Goal: Transaction & Acquisition: Purchase product/service

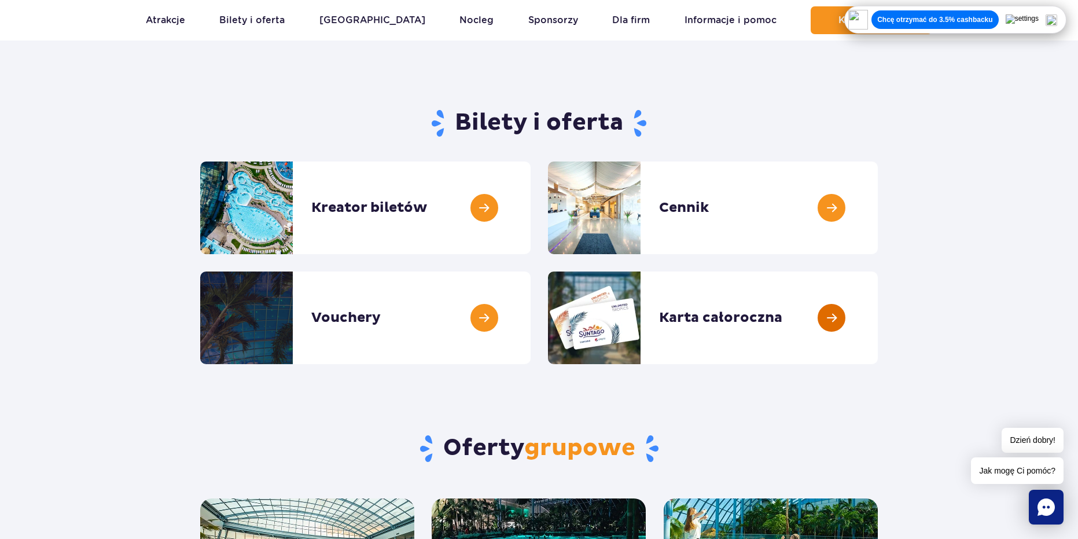
scroll to position [58, 0]
click at [531, 211] on link at bounding box center [531, 208] width 0 height 93
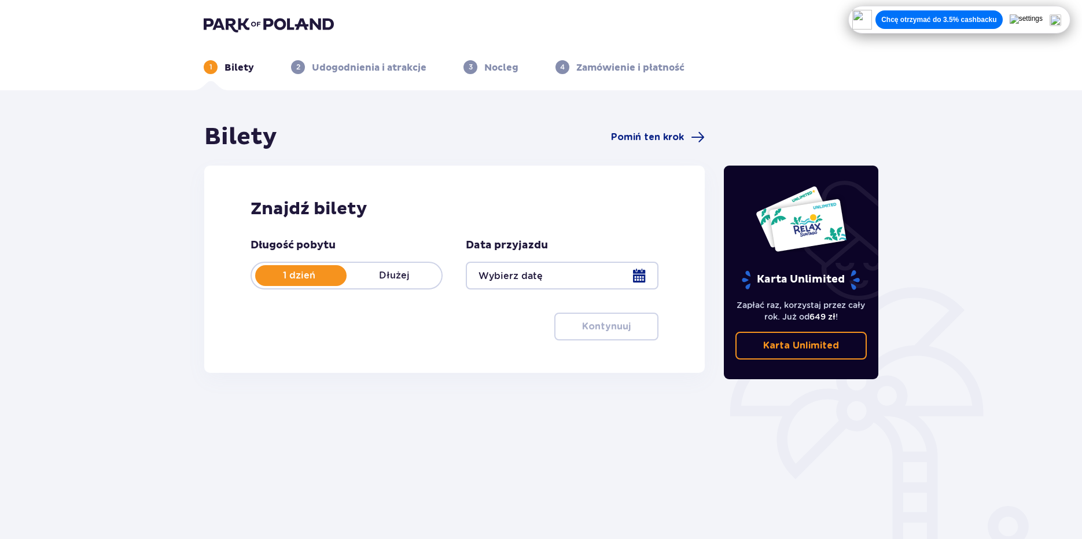
click at [553, 279] on div at bounding box center [562, 276] width 192 height 28
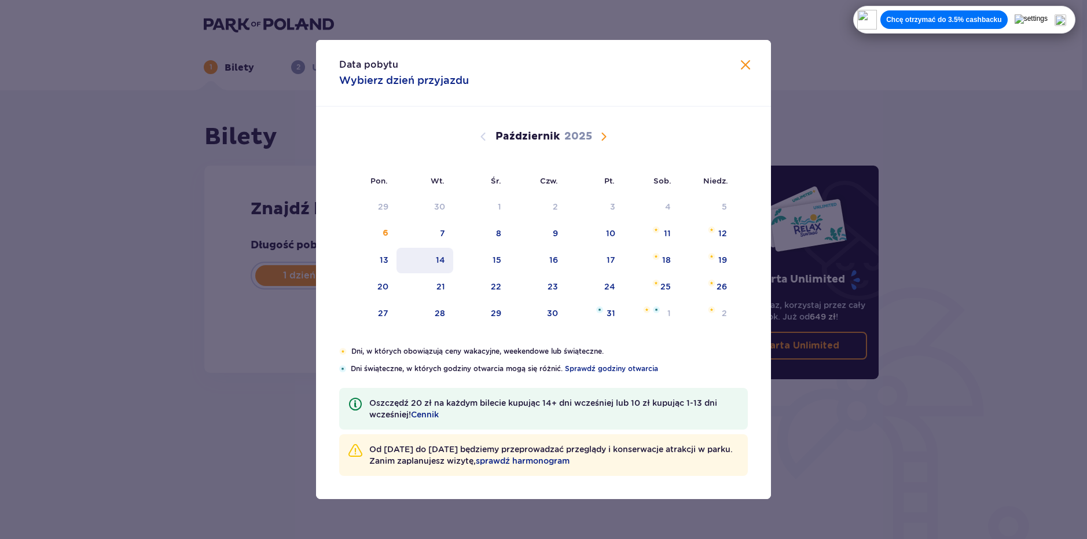
click at [442, 262] on div "14" at bounding box center [440, 260] width 9 height 12
type input "14.10.25"
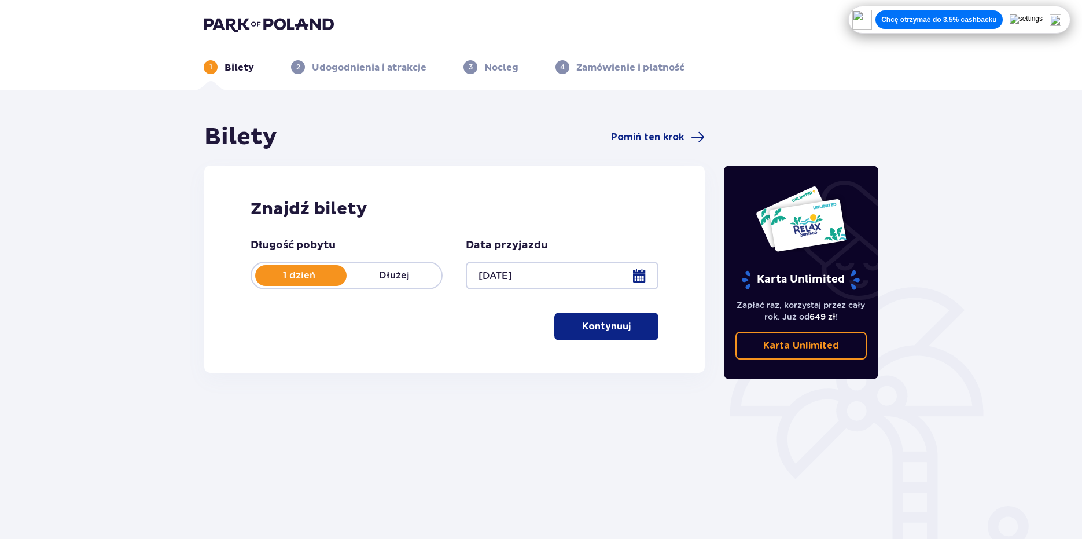
click at [587, 325] on p "Kontynuuj" at bounding box center [606, 326] width 49 height 13
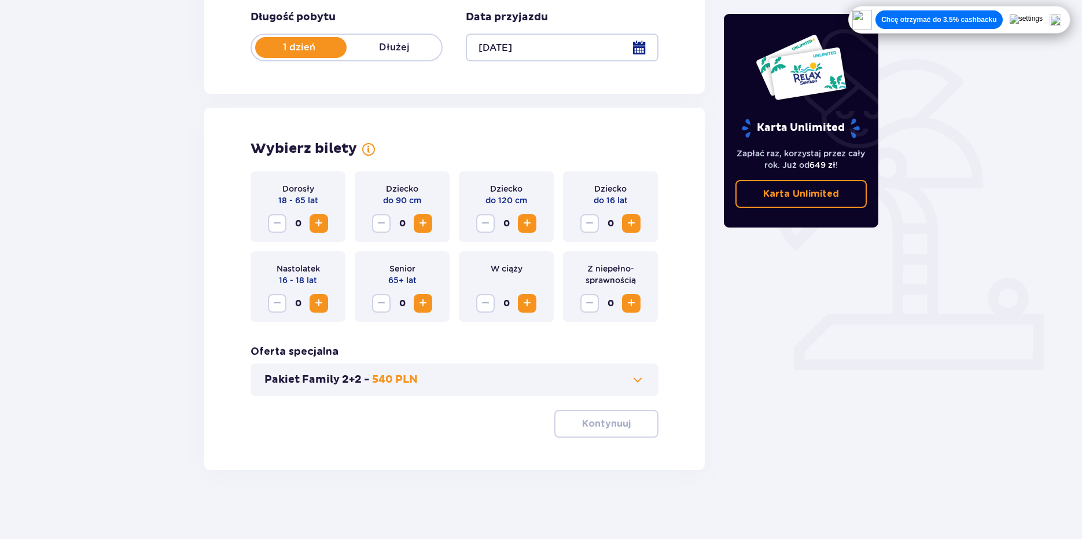
scroll to position [229, 0]
click at [315, 299] on span "Zwiększ" at bounding box center [319, 303] width 14 height 14
click at [273, 302] on span "Zmniejsz" at bounding box center [277, 303] width 14 height 14
click at [320, 297] on span "Zwiększ" at bounding box center [319, 303] width 14 height 14
click at [280, 299] on span "Zmniejsz" at bounding box center [277, 303] width 14 height 14
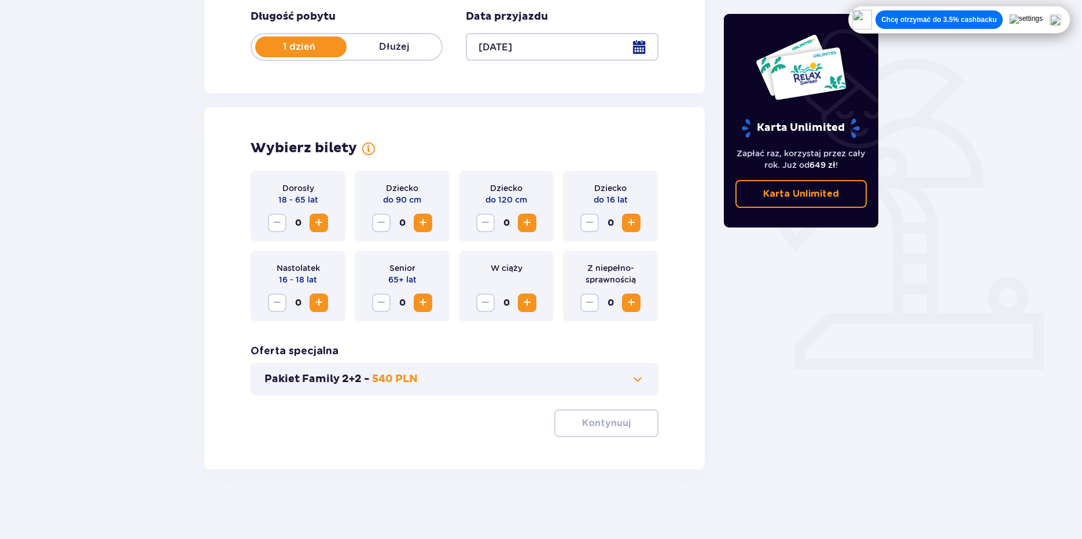
click at [326, 226] on button "Zwiększ" at bounding box center [319, 223] width 19 height 19
click at [598, 414] on button "Kontynuuj" at bounding box center [606, 423] width 104 height 28
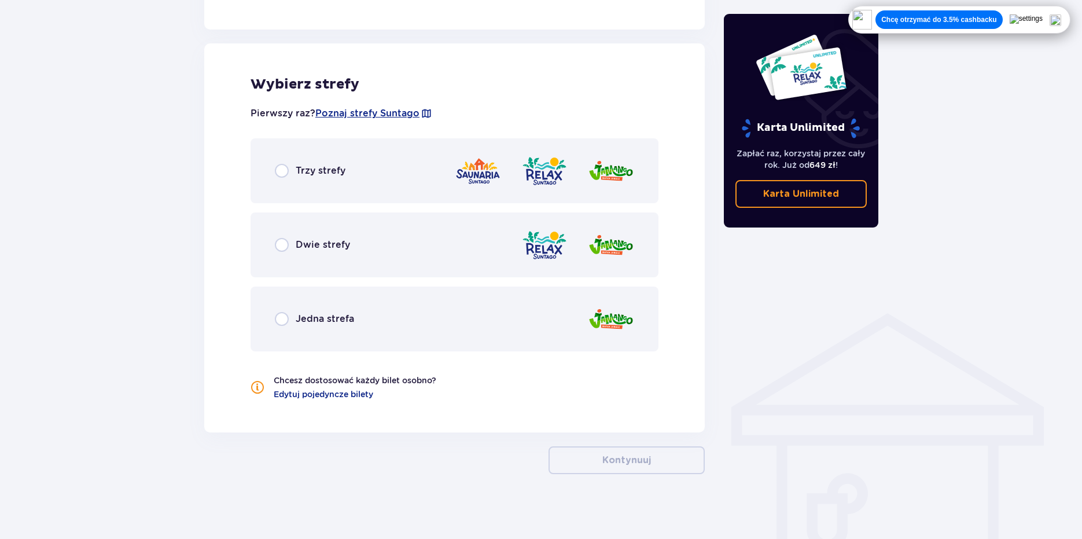
scroll to position [631, 0]
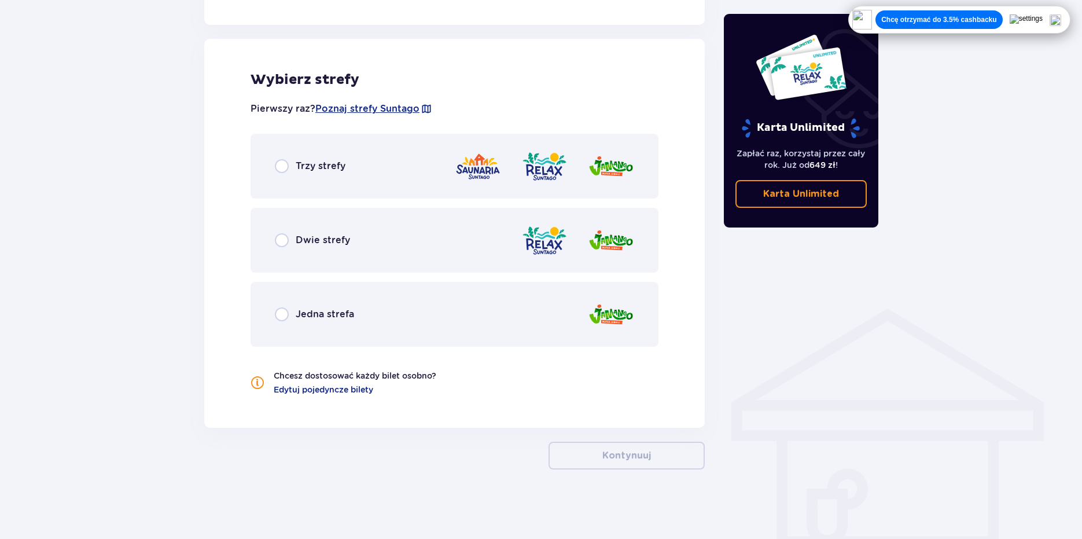
click at [321, 236] on span "Dwie strefy" at bounding box center [323, 240] width 54 height 13
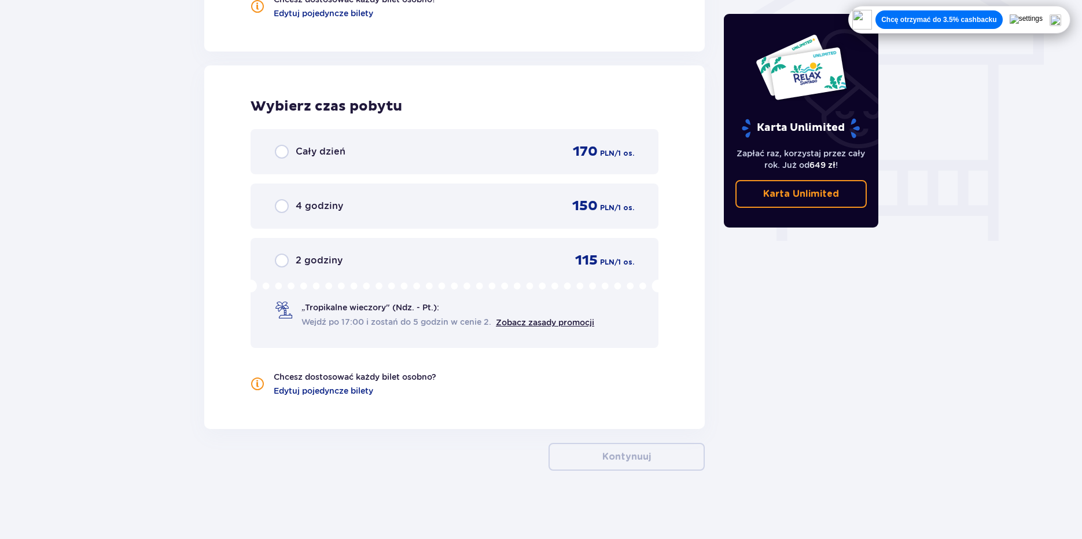
scroll to position [1009, 0]
click at [291, 155] on div "Cały dzień" at bounding box center [310, 151] width 71 height 14
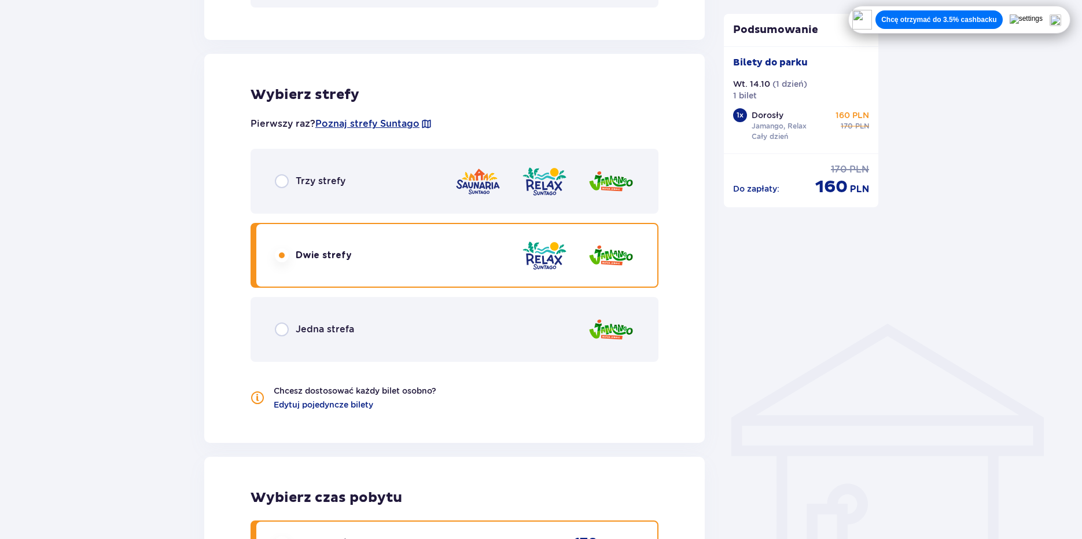
scroll to position [611, 0]
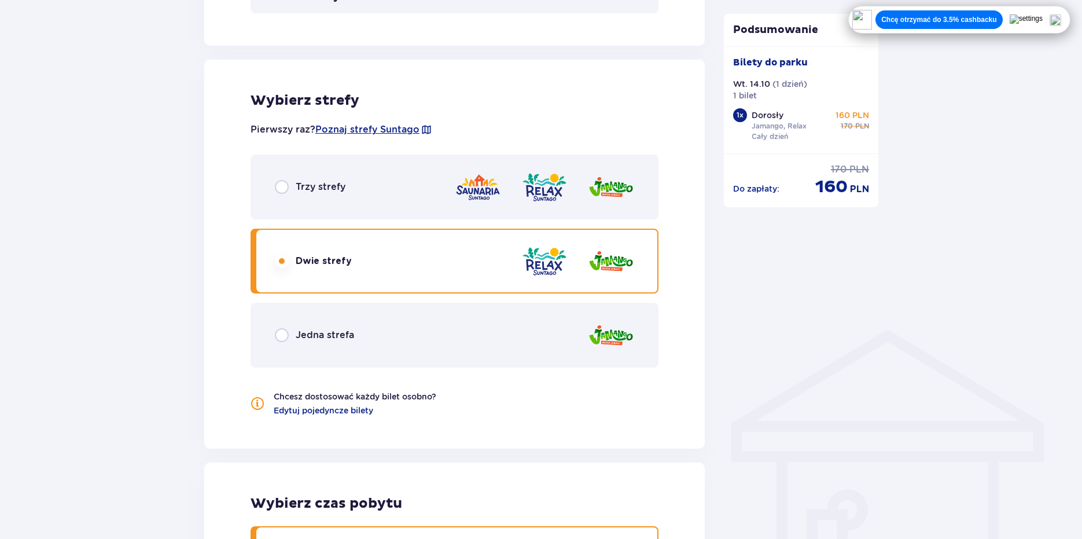
click at [379, 196] on div "Trzy strefy" at bounding box center [455, 187] width 408 height 65
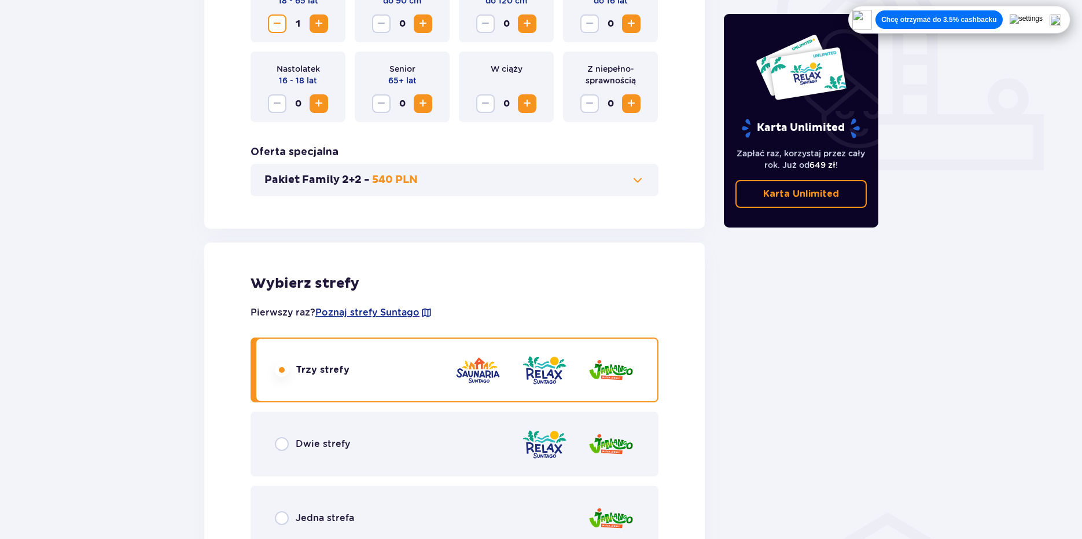
scroll to position [314, 0]
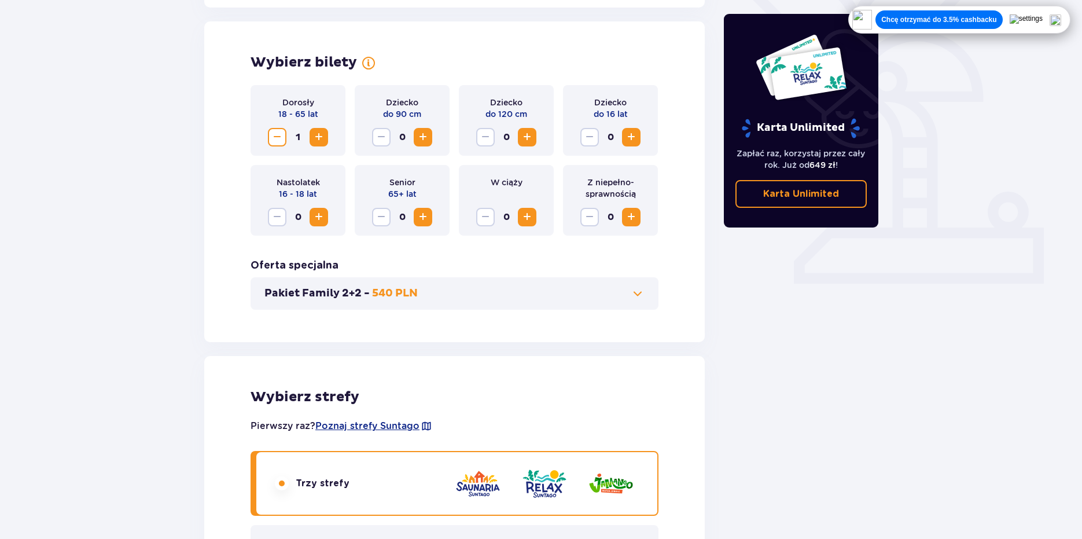
click at [272, 136] on span "Zmniejsz" at bounding box center [277, 137] width 14 height 14
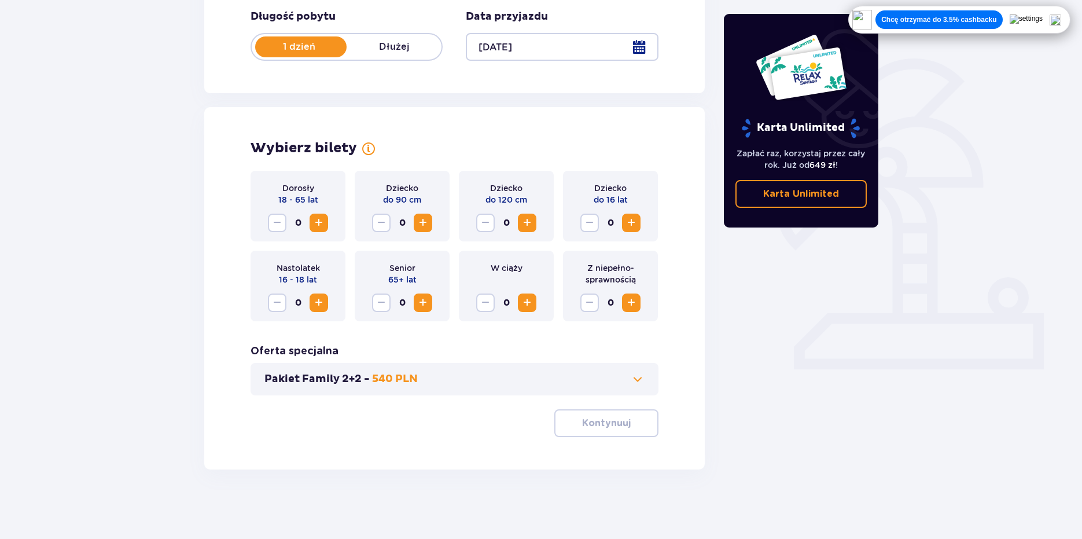
click at [317, 297] on span "Zwiększ" at bounding box center [319, 303] width 14 height 14
click at [615, 417] on p "Kontynuuj" at bounding box center [606, 423] width 49 height 13
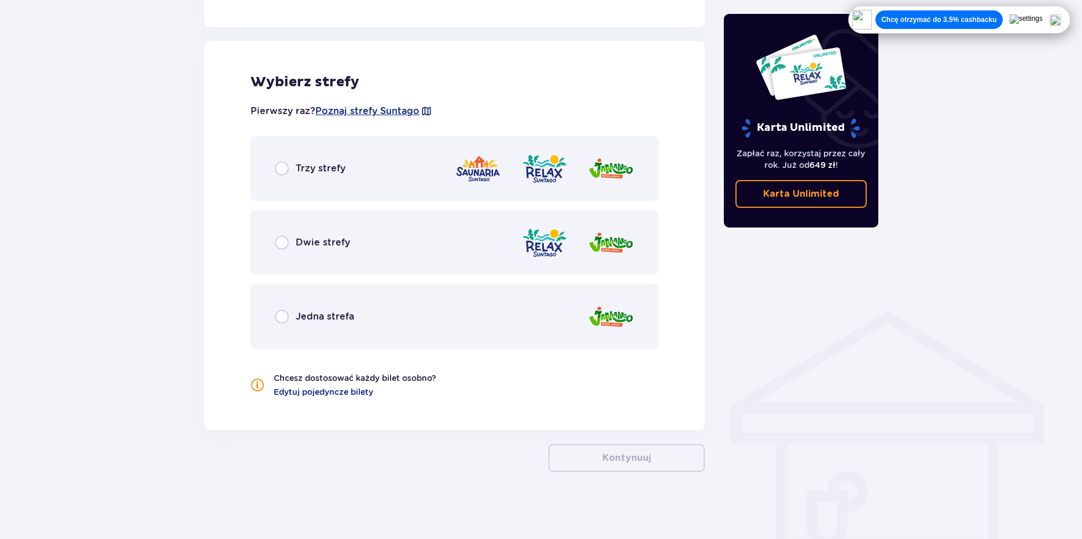
scroll to position [631, 0]
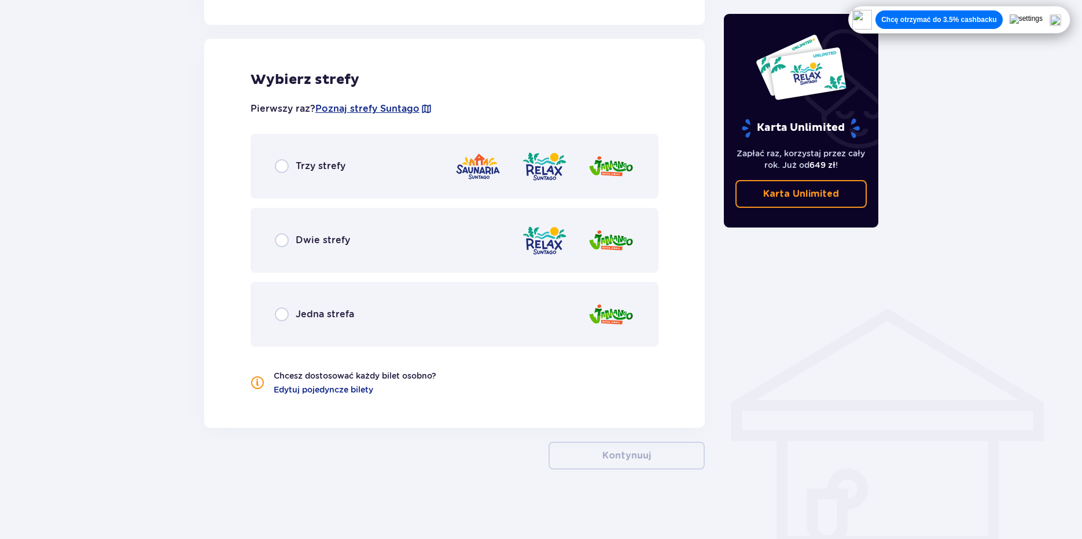
click at [399, 212] on div "Dwie strefy" at bounding box center [455, 240] width 408 height 65
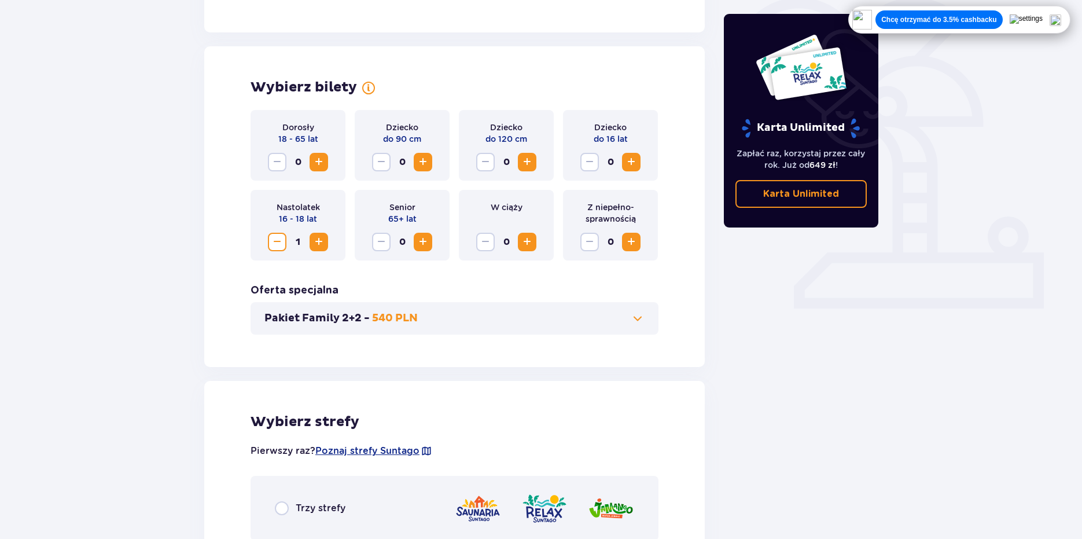
scroll to position [256, 0]
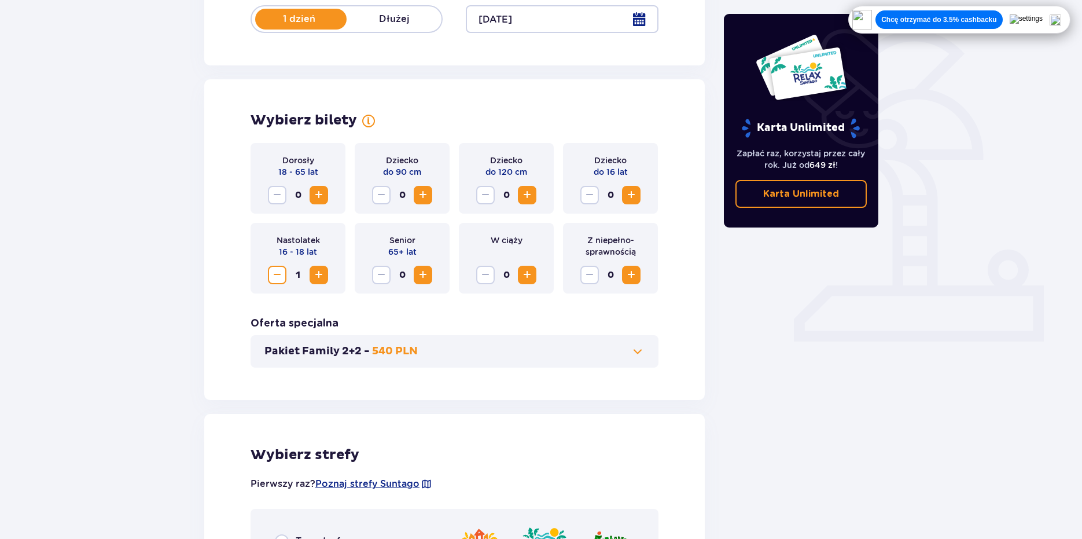
click at [282, 278] on span "Zmniejsz" at bounding box center [277, 275] width 14 height 14
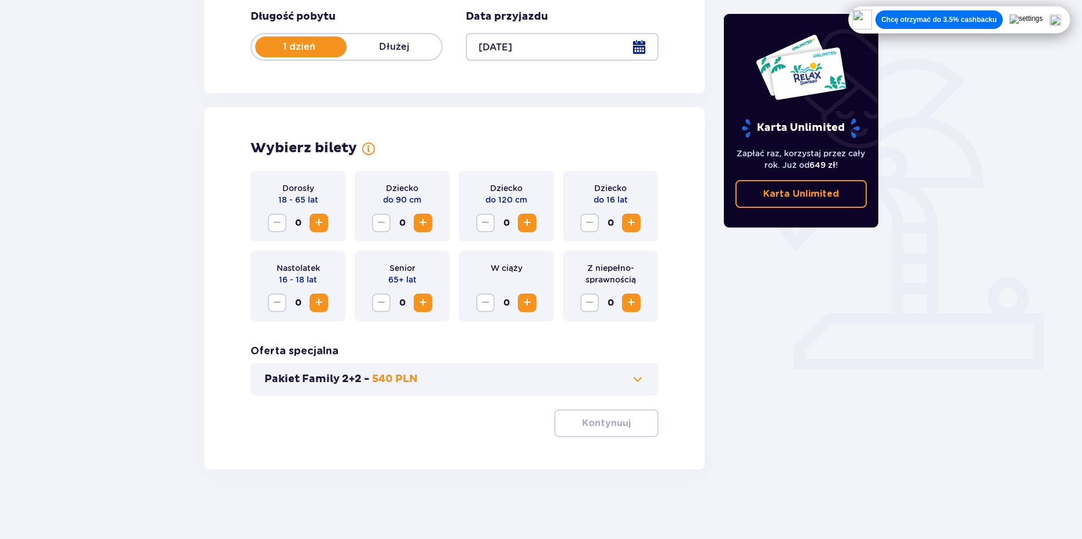
click at [629, 227] on span "Zwiększ" at bounding box center [631, 223] width 14 height 14
click at [610, 429] on p "Kontynuuj" at bounding box center [606, 423] width 49 height 13
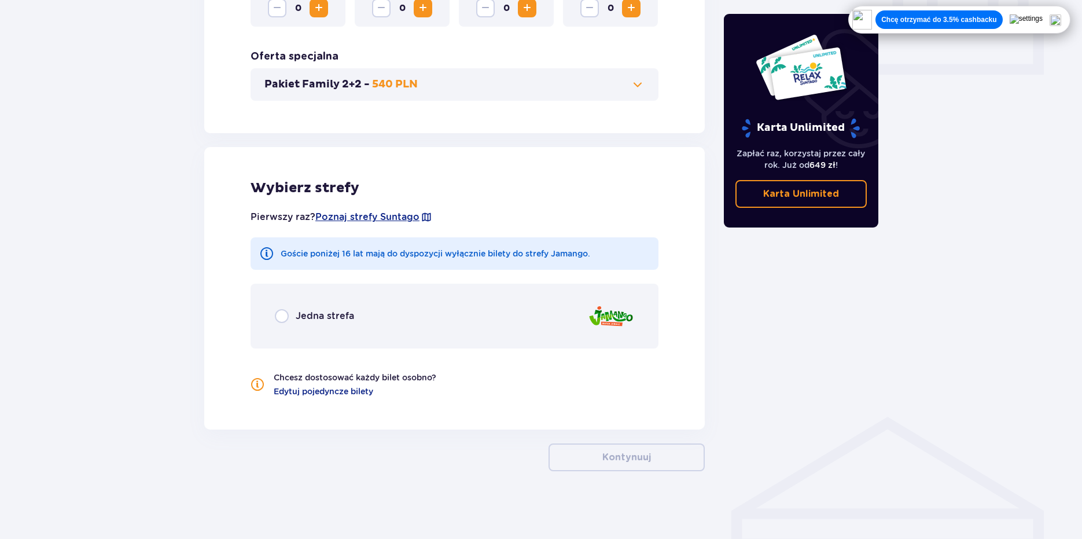
scroll to position [525, 0]
click at [282, 309] on input "radio" at bounding box center [282, 314] width 14 height 14
radio input "true"
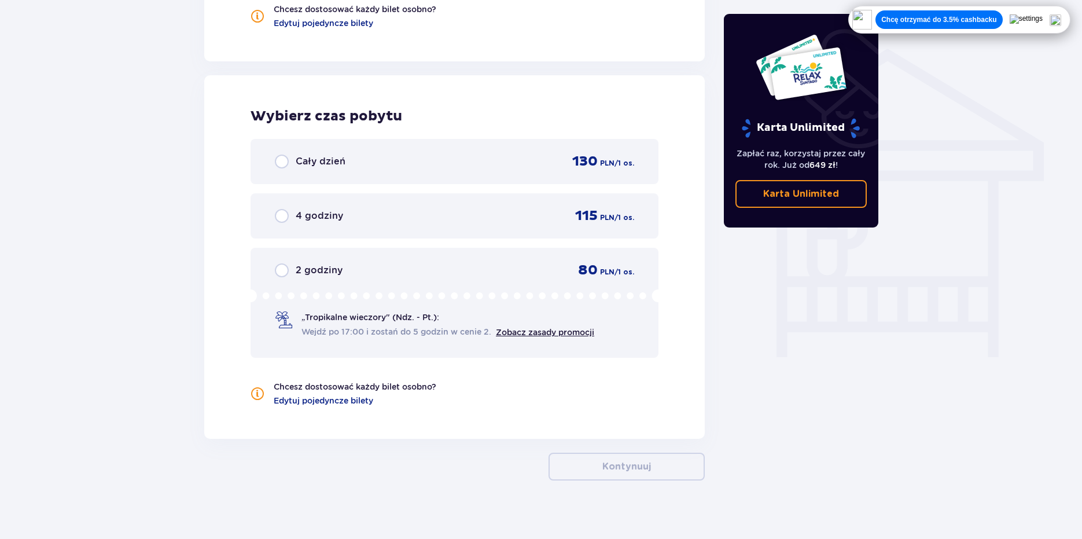
scroll to position [902, 0]
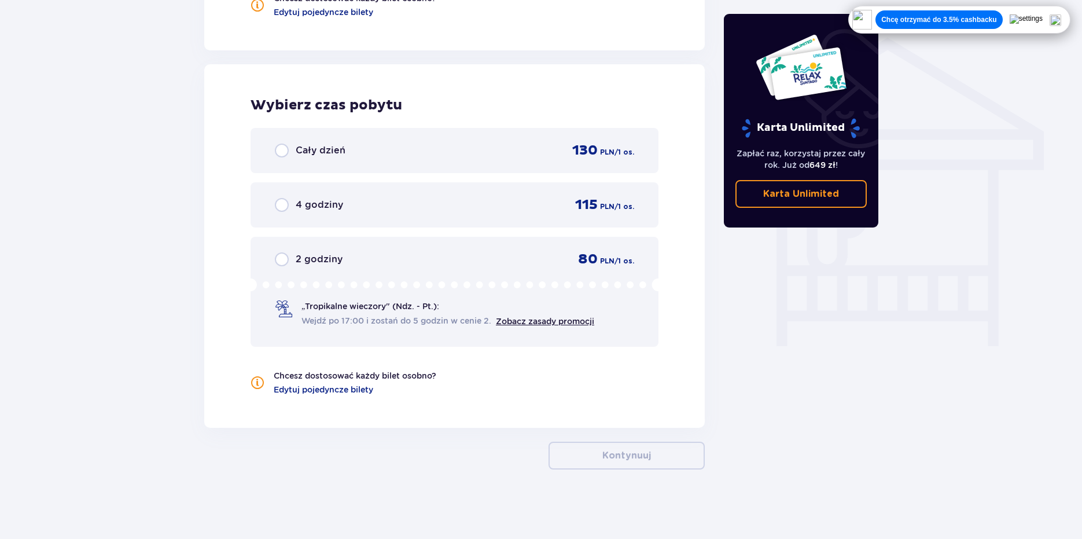
click at [301, 149] on span "Cały dzień" at bounding box center [321, 150] width 50 height 13
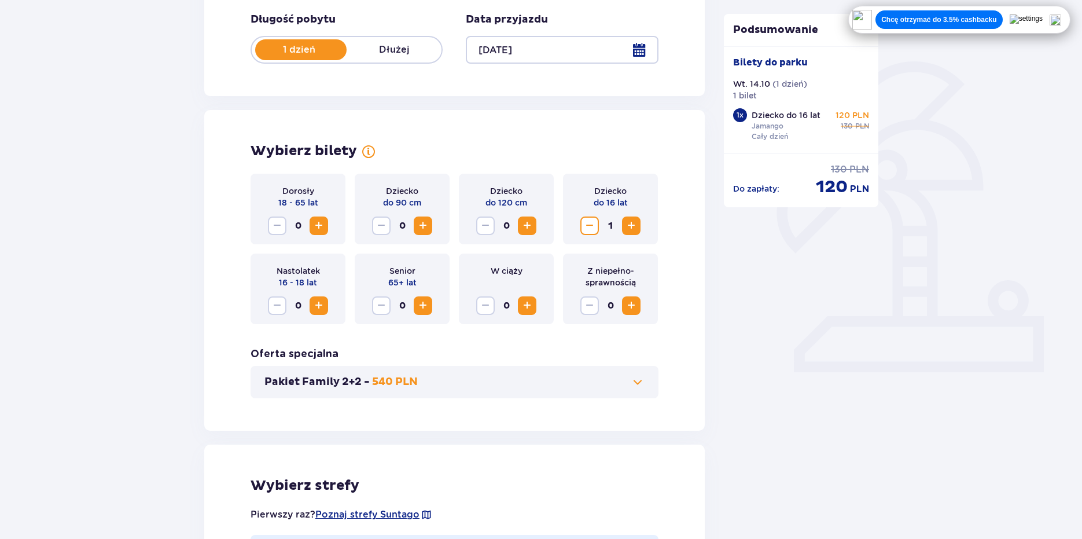
scroll to position [215, 0]
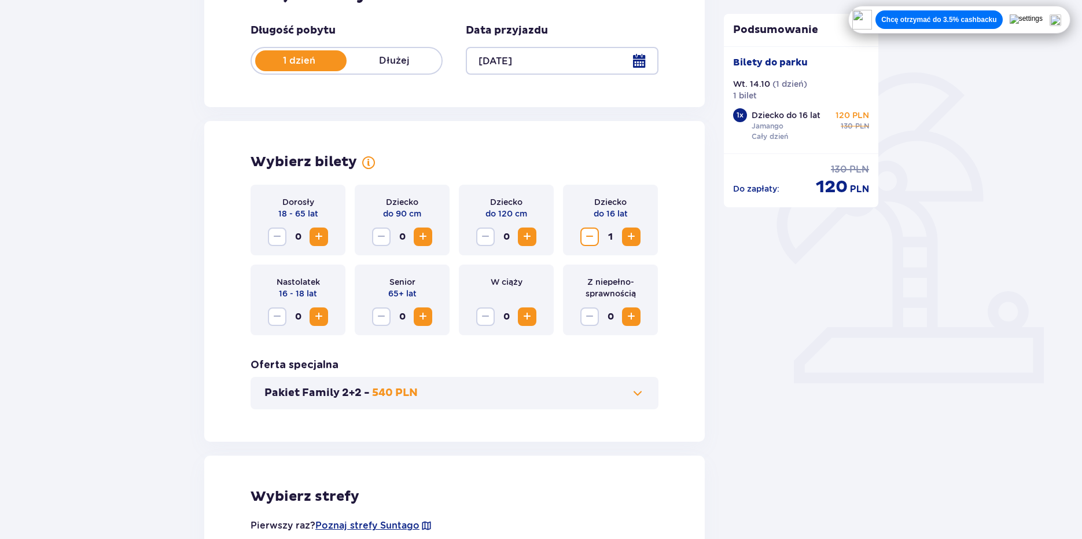
click at [593, 234] on span "Zmniejsz" at bounding box center [590, 237] width 14 height 14
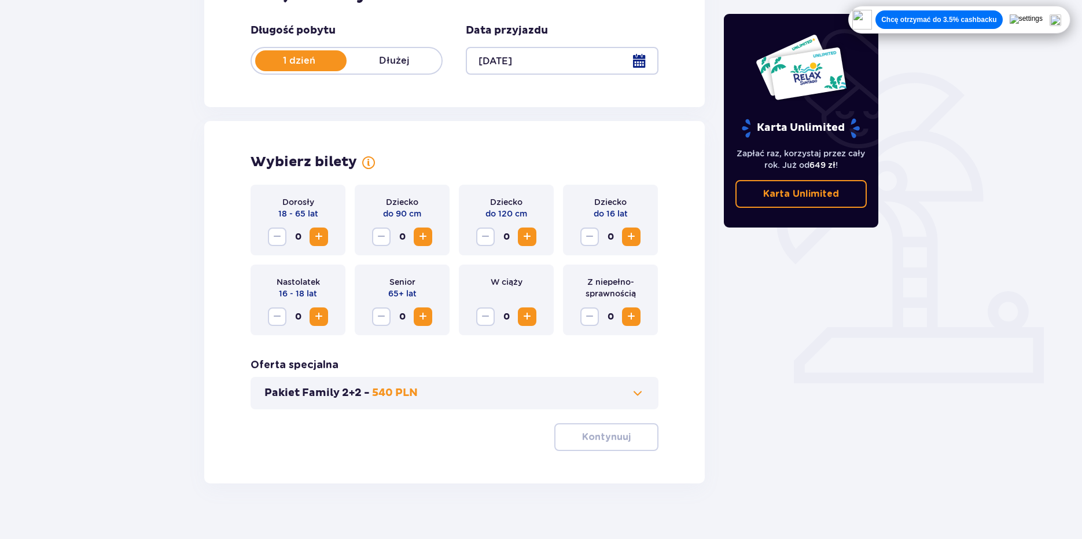
drag, startPoint x: 332, startPoint y: 311, endPoint x: 322, endPoint y: 311, distance: 9.3
click at [331, 311] on div "Nastolatek 16 - 18 lat 0" at bounding box center [298, 299] width 95 height 71
click at [321, 311] on span "Zwiększ" at bounding box center [319, 317] width 14 height 14
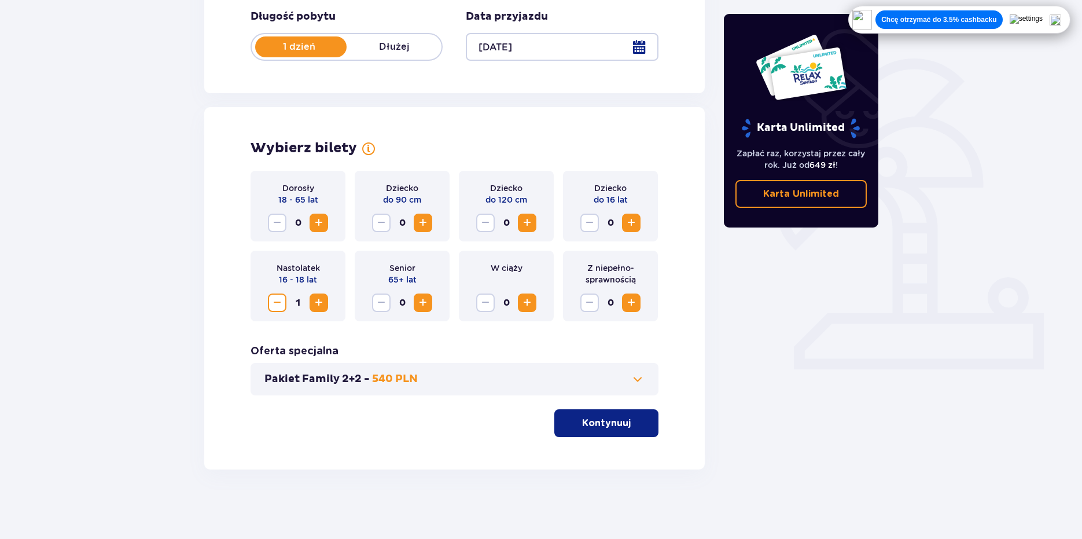
click at [631, 428] on span "button" at bounding box center [633, 423] width 14 height 14
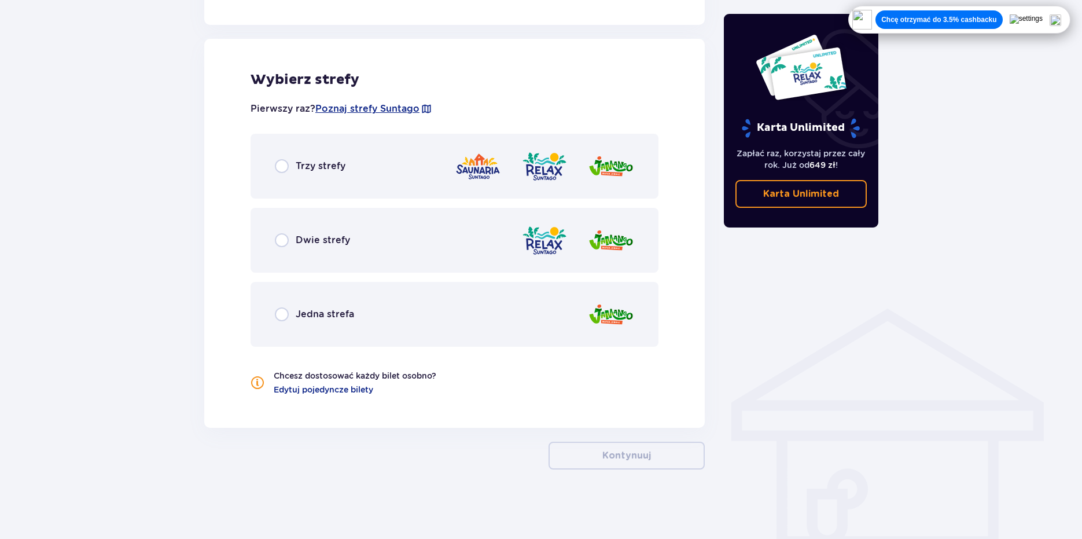
click at [329, 236] on span "Dwie strefy" at bounding box center [323, 240] width 54 height 13
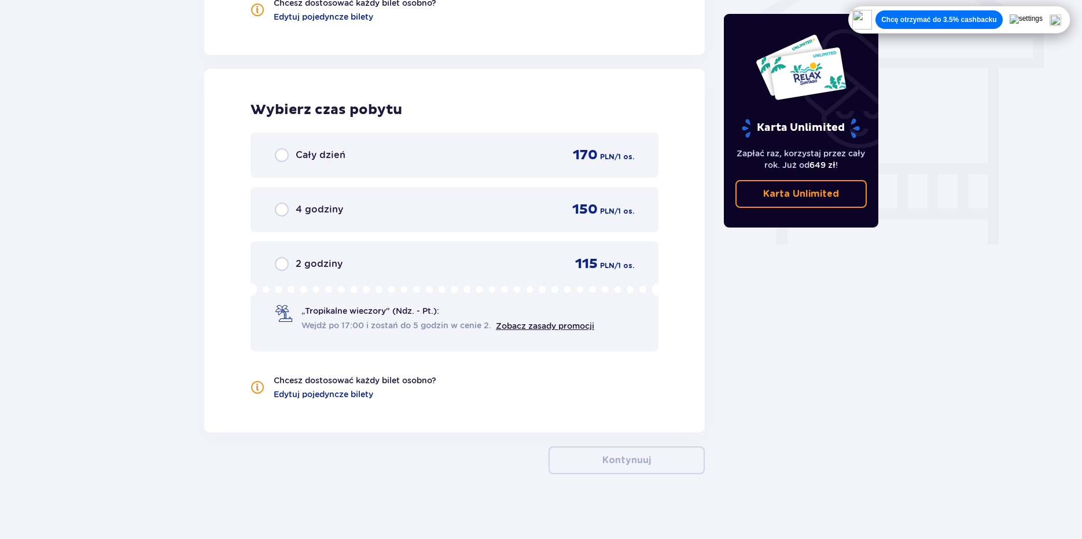
scroll to position [1009, 0]
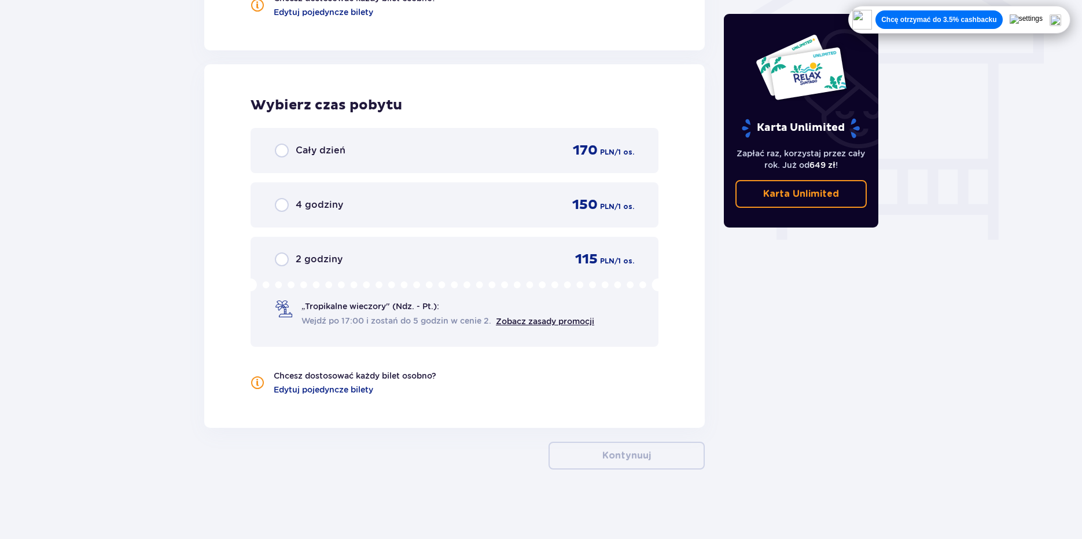
click at [431, 155] on div "Cały dzień 170 PLN / 1 os." at bounding box center [454, 150] width 359 height 17
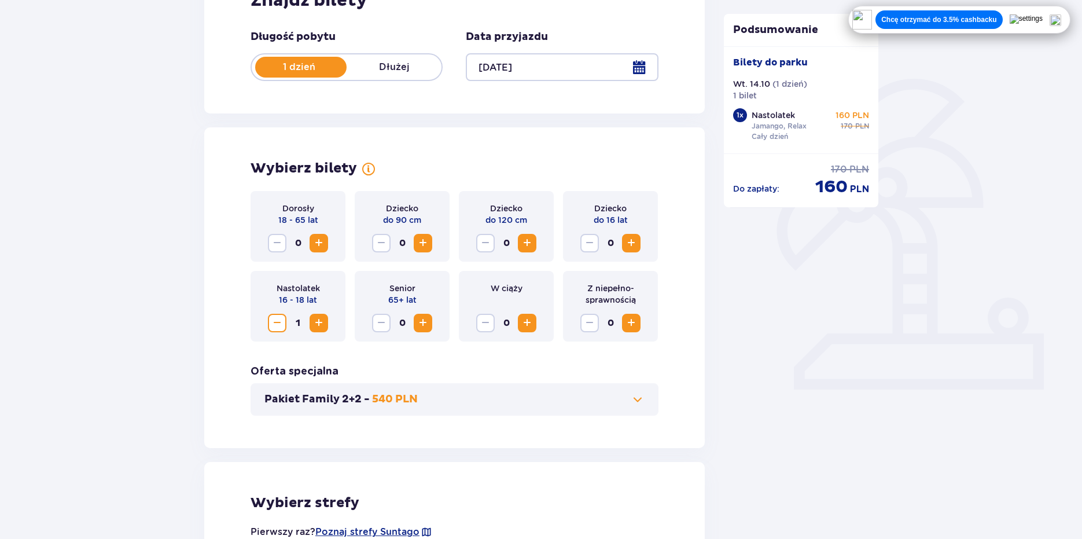
scroll to position [205, 0]
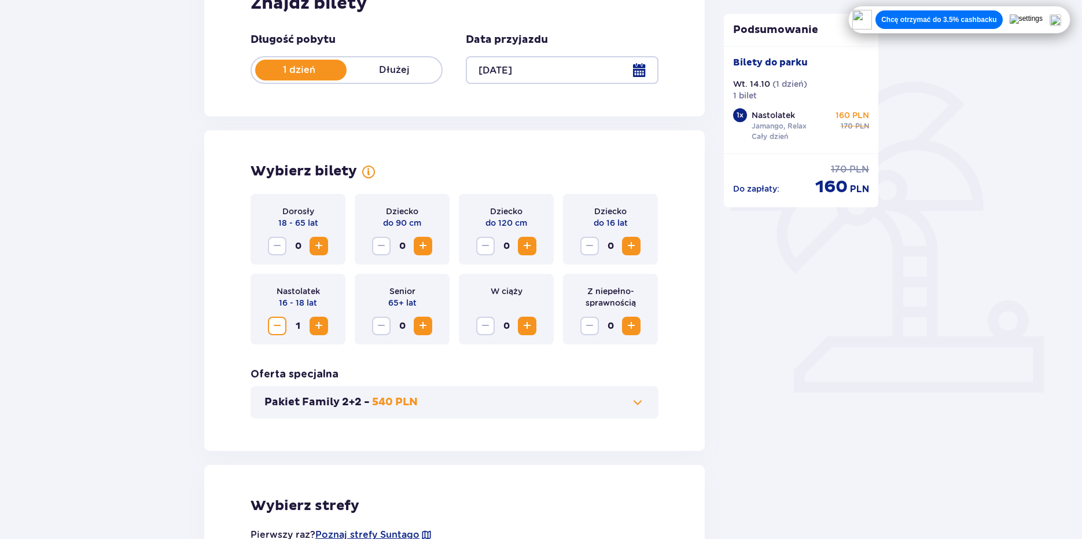
click at [278, 327] on span "Zmniejsz" at bounding box center [277, 326] width 14 height 14
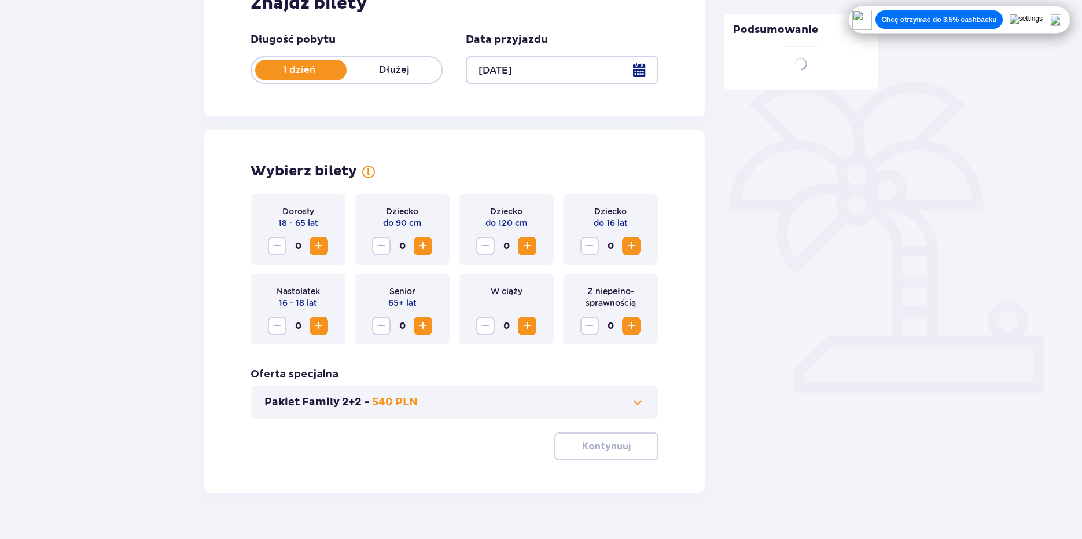
click at [324, 249] on span "Zwiększ" at bounding box center [319, 246] width 14 height 14
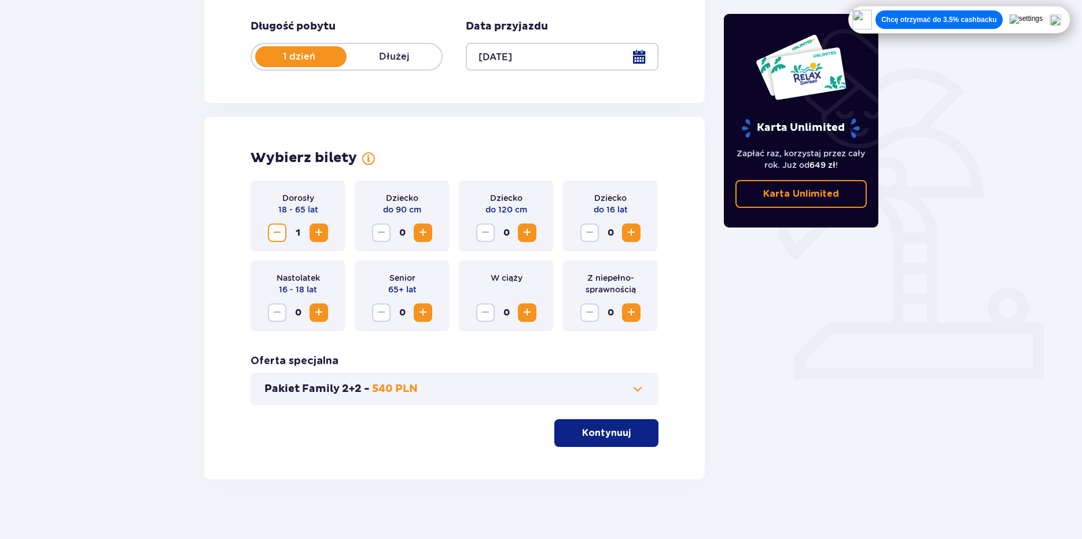
scroll to position [229, 0]
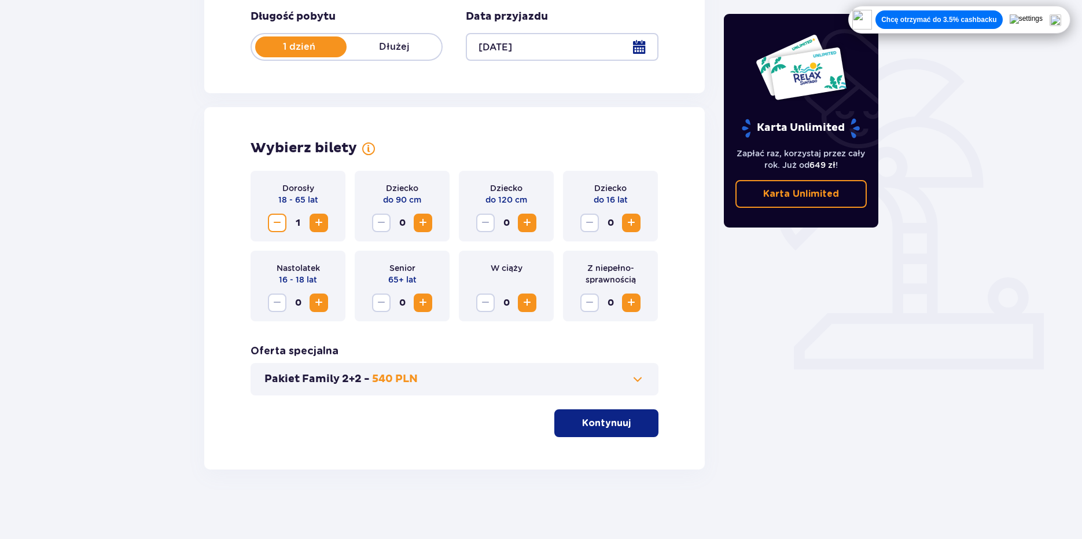
click at [616, 425] on p "Kontynuuj" at bounding box center [606, 423] width 49 height 13
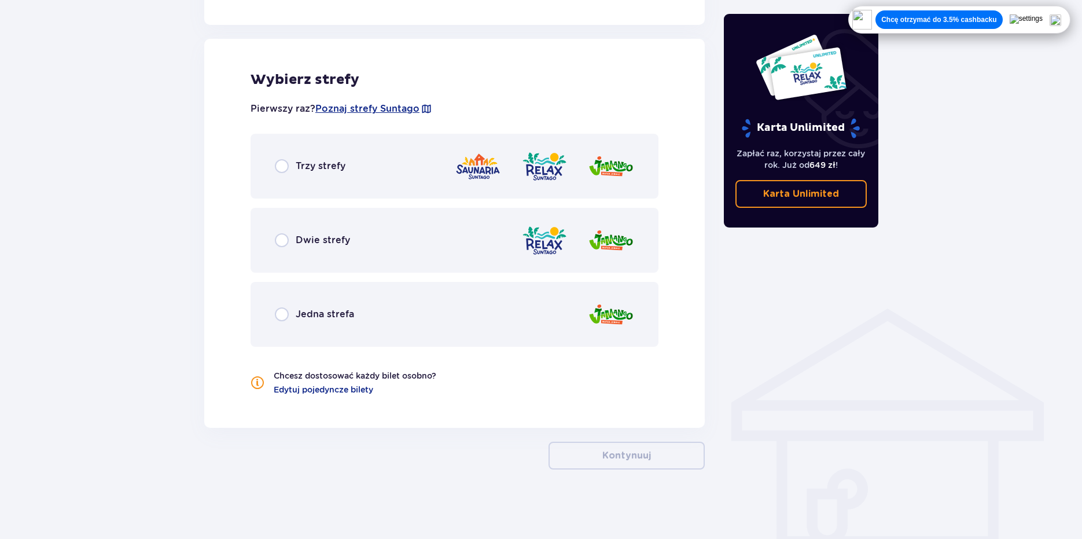
click at [303, 170] on span "Trzy strefy" at bounding box center [321, 166] width 50 height 13
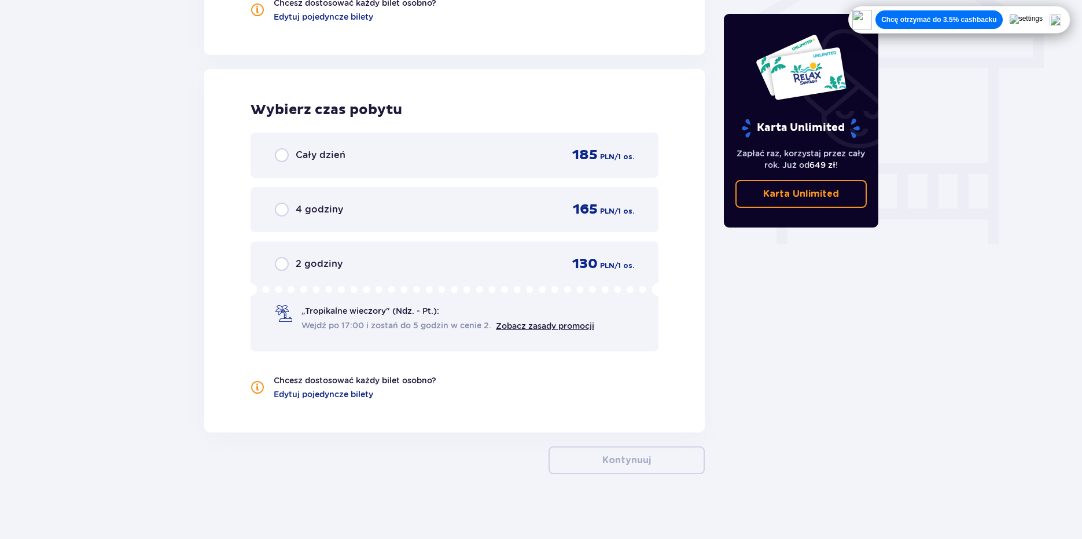
scroll to position [1009, 0]
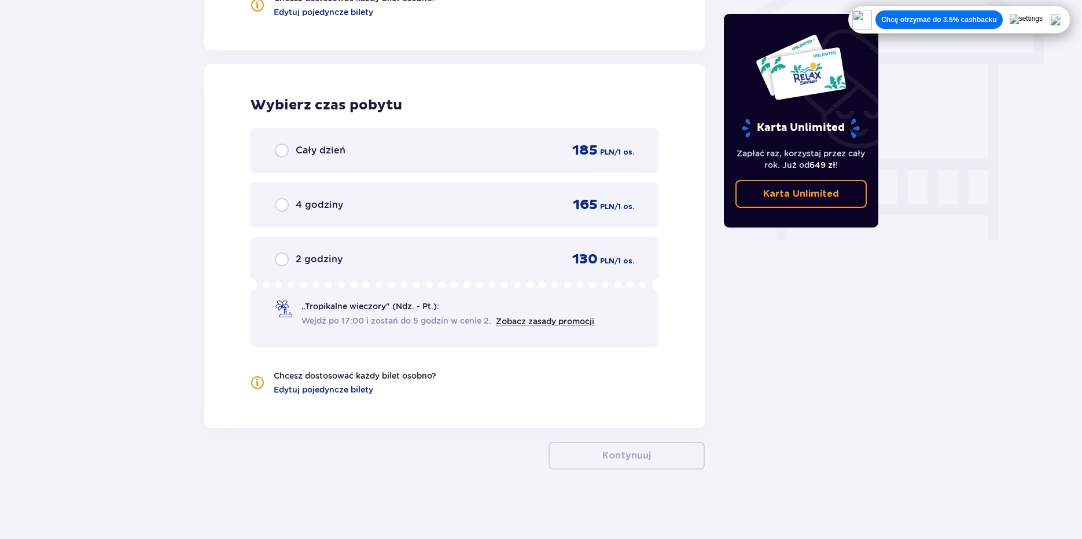
click at [1055, 19] on img at bounding box center [1056, 20] width 12 height 12
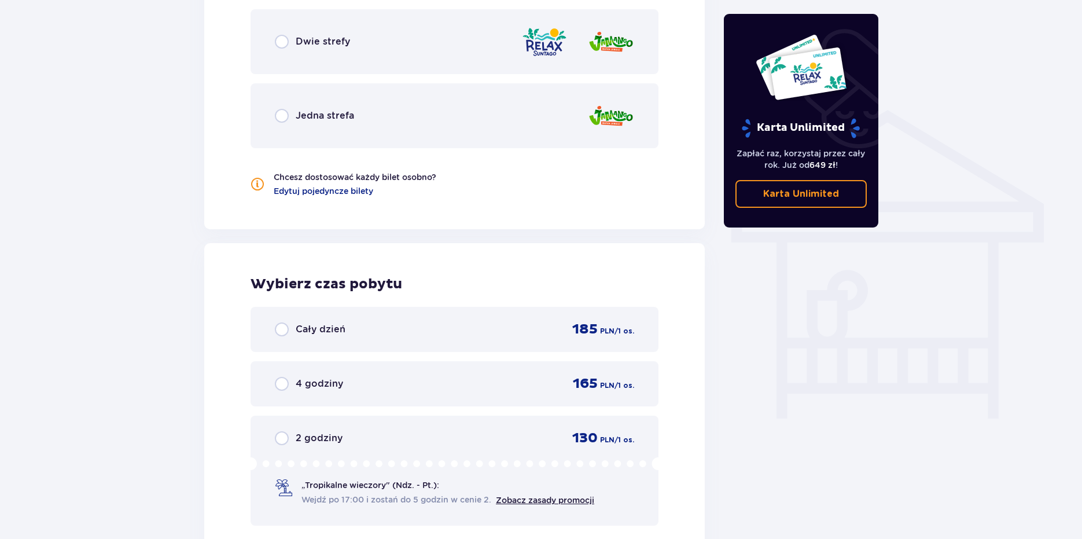
scroll to position [662, 0]
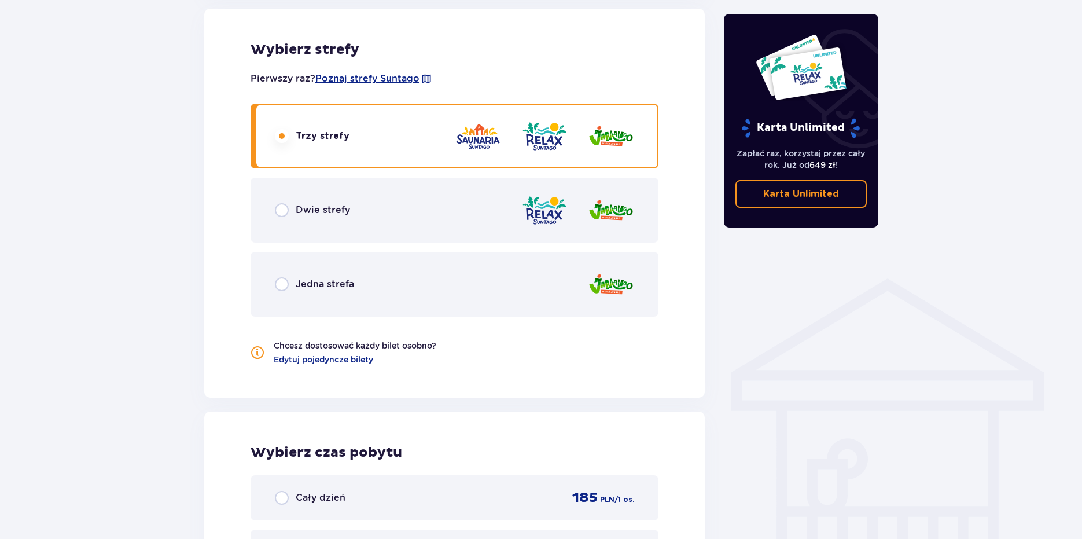
click at [815, 236] on div "Usunięto bilety z zamówienia Karta Unlimited Zapłać raz, korzystaj przez cały r…" at bounding box center [802, 138] width 174 height 1355
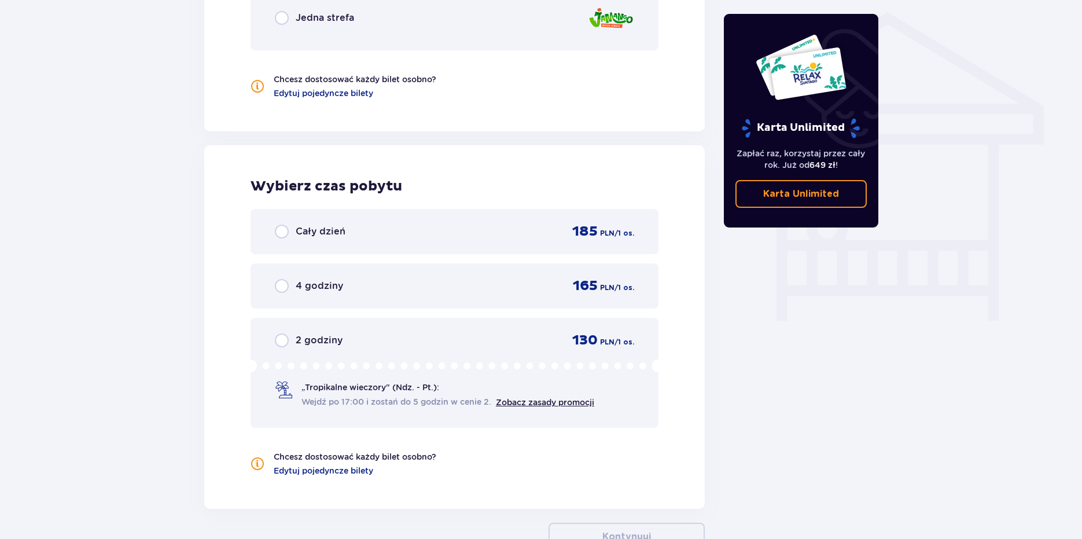
scroll to position [951, 0]
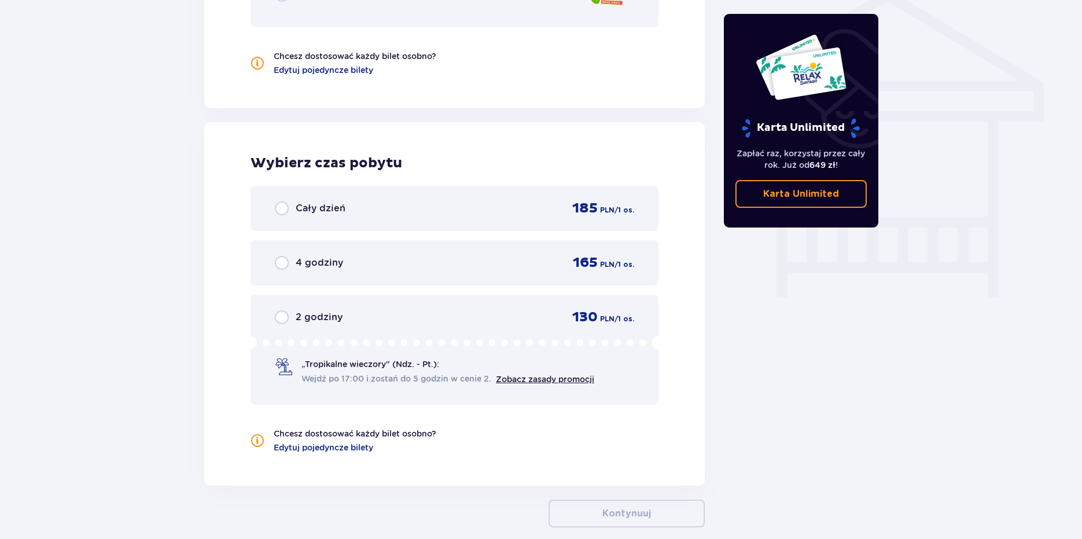
click at [358, 204] on div "Cały dzień 185 PLN / 1 os." at bounding box center [454, 208] width 359 height 17
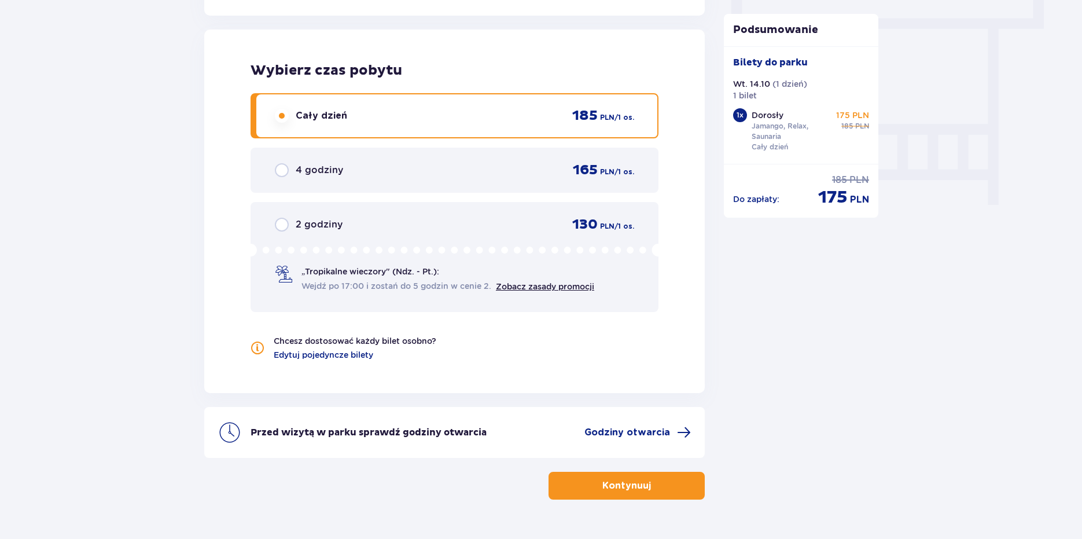
scroll to position [1074, 0]
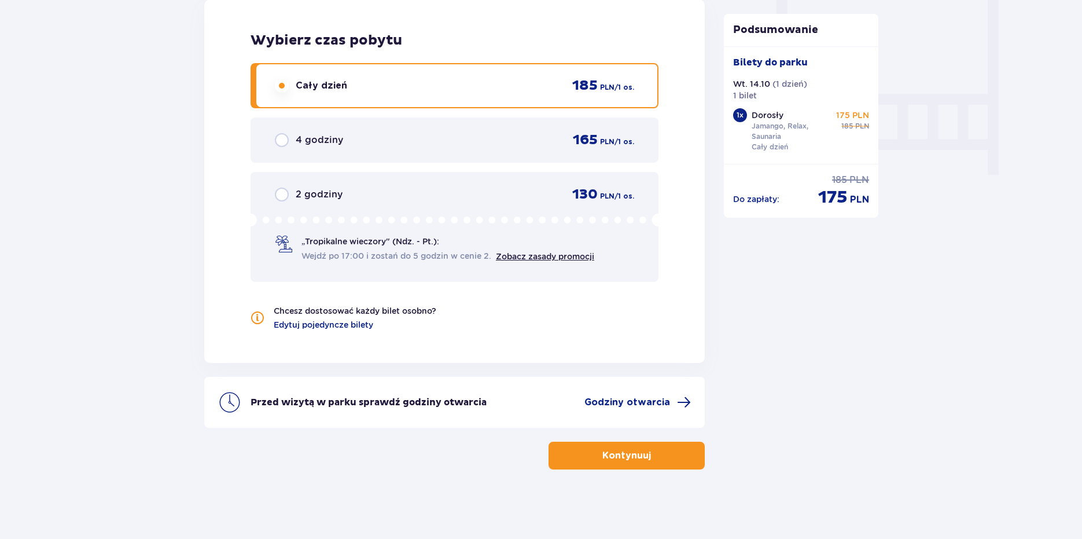
click at [627, 456] on p "Kontynuuj" at bounding box center [627, 455] width 49 height 13
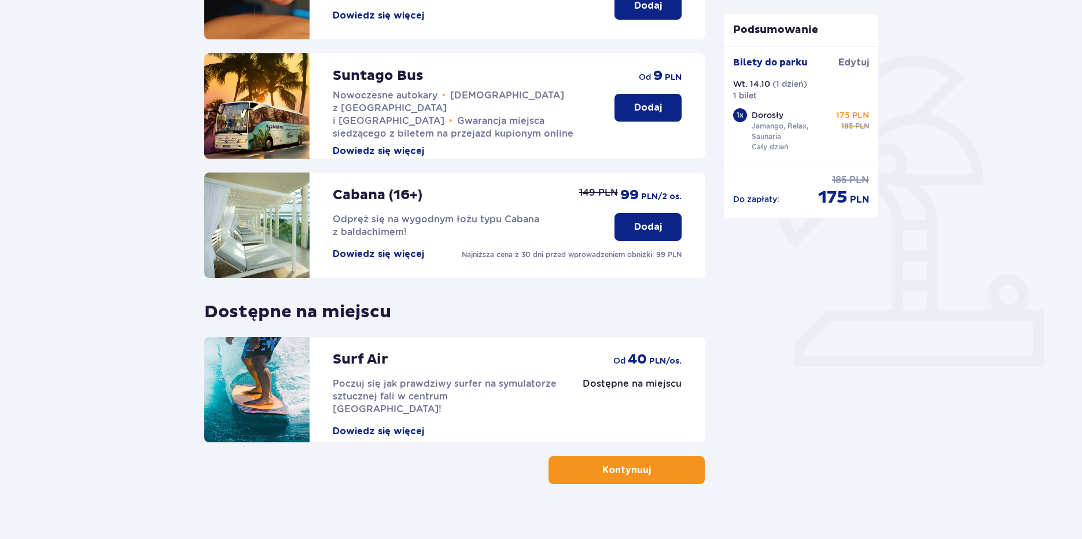
click at [629, 464] on p "Kontynuuj" at bounding box center [627, 470] width 49 height 13
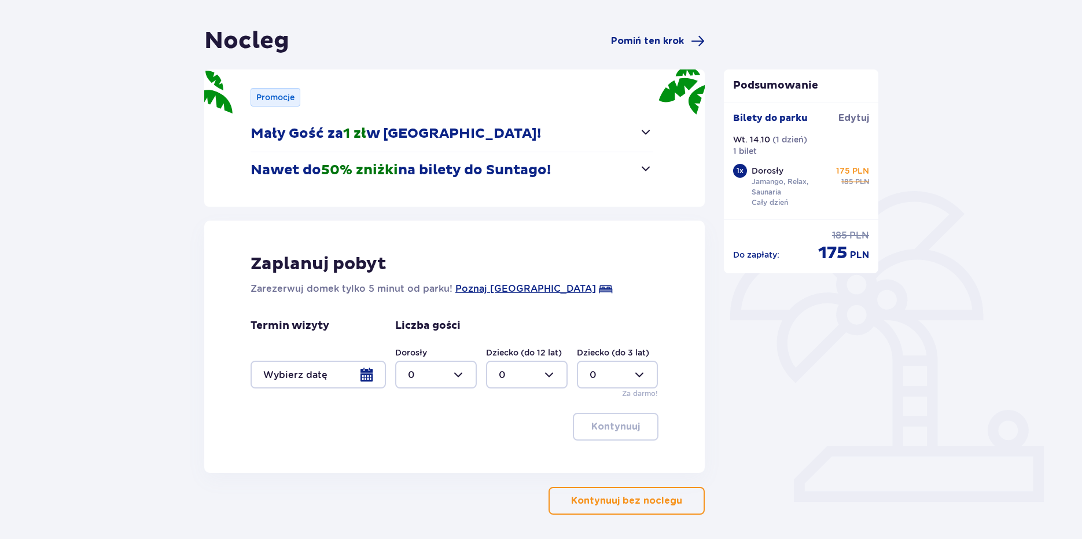
scroll to position [141, 0]
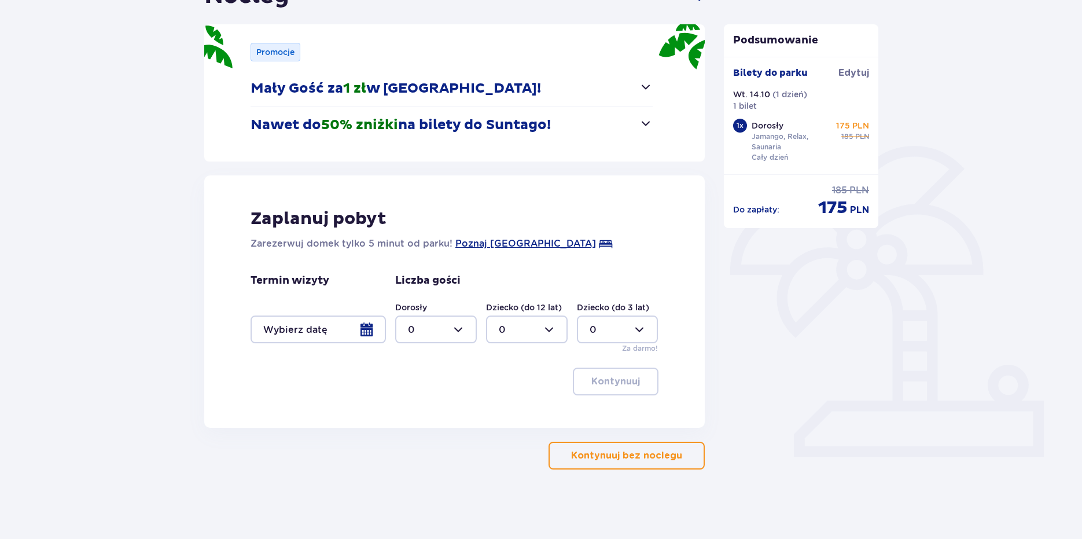
click at [610, 457] on p "Kontynuuj bez noclegu" at bounding box center [626, 455] width 111 height 13
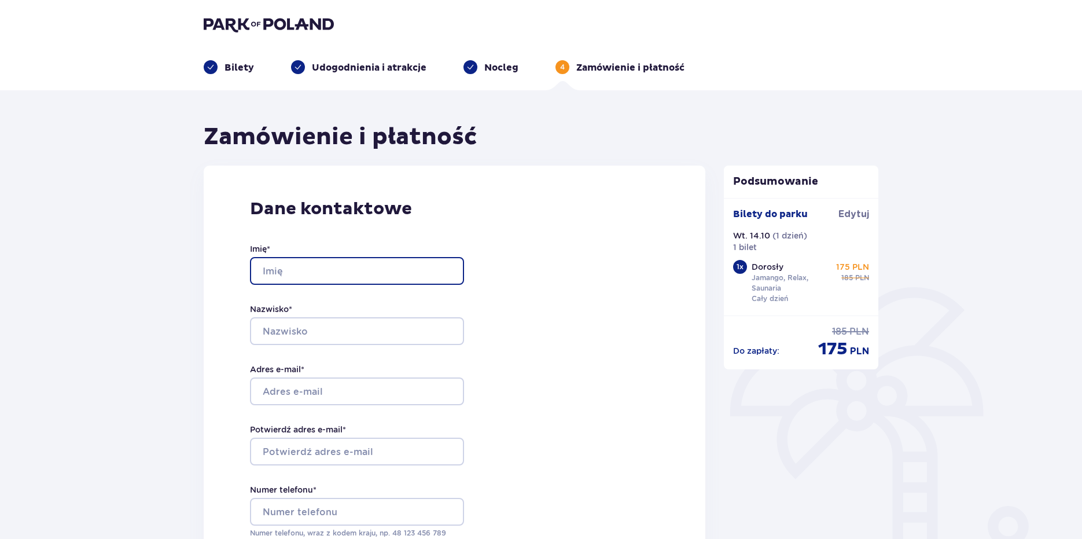
click at [357, 267] on input "Imię *" at bounding box center [357, 271] width 214 height 28
type input "Hubert"
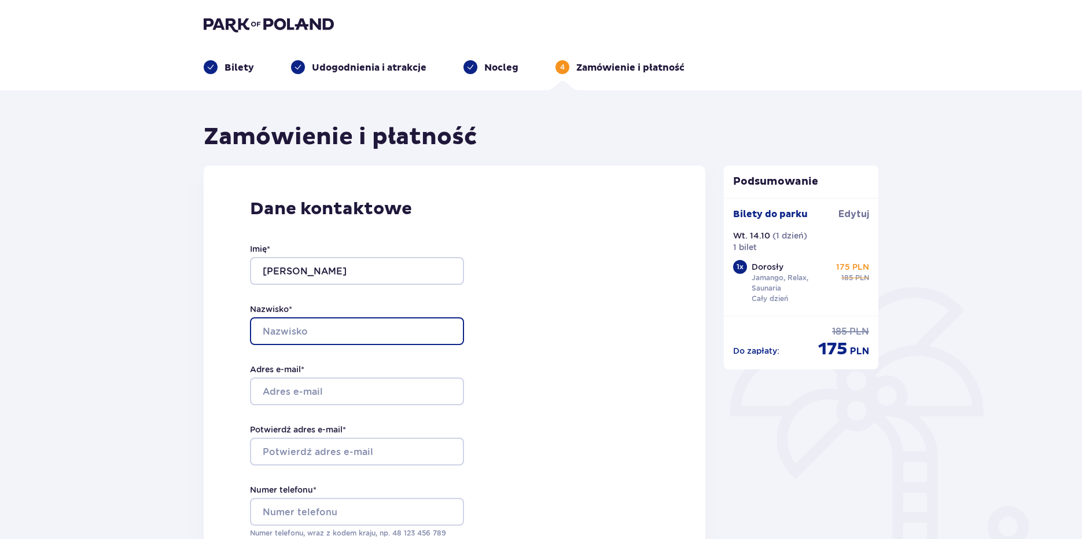
click at [354, 328] on input "Nazwisko *" at bounding box center [357, 331] width 214 height 28
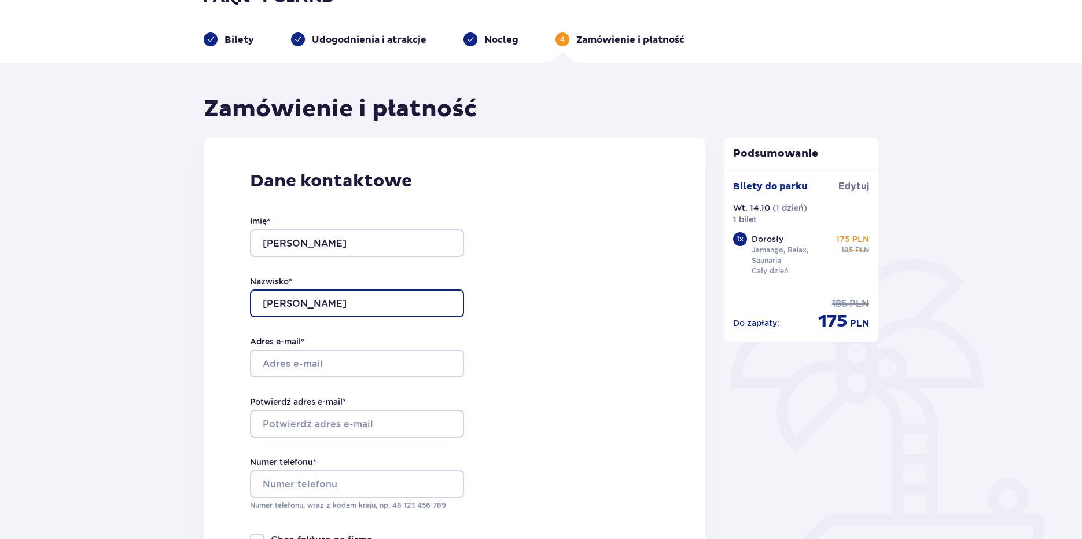
scroll to position [174, 0]
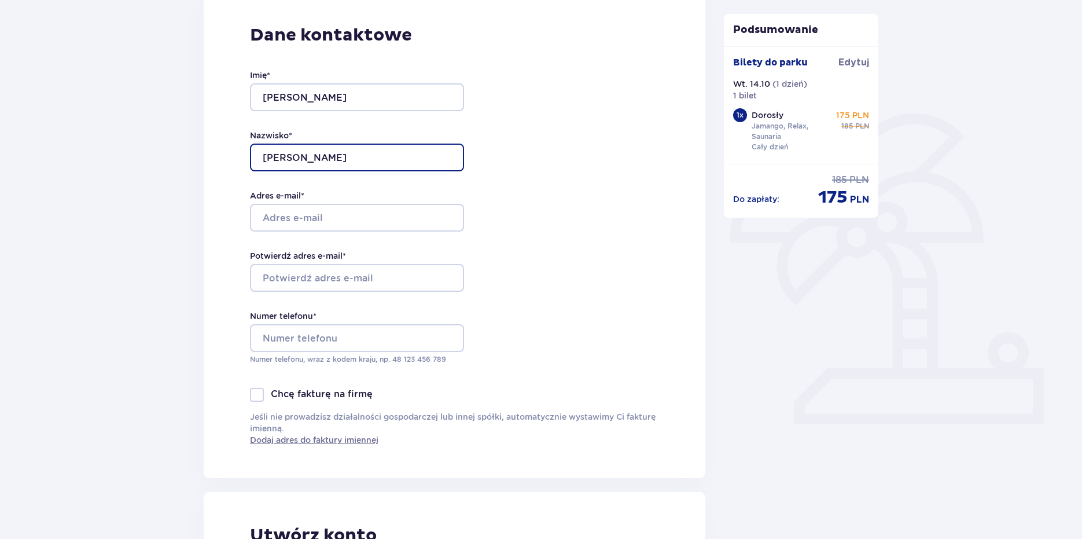
type input "Kwiatkowski"
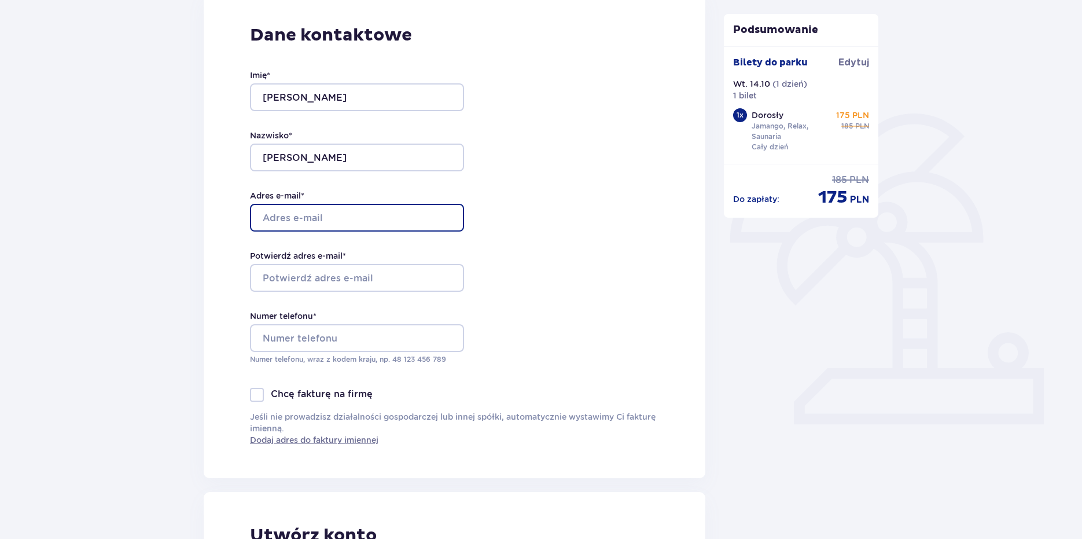
click at [339, 213] on input "Adres e-mail *" at bounding box center [357, 218] width 214 height 28
type input "Jogurt.kwia@gmail.com"
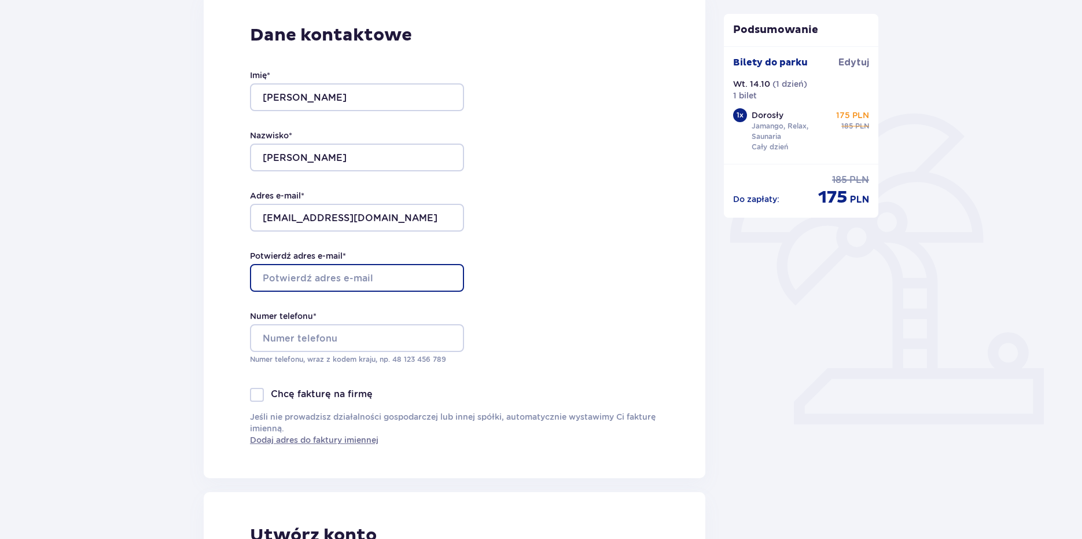
click at [330, 269] on input "Potwierdź adres e-mail *" at bounding box center [357, 278] width 214 height 28
type input "Jogurt.kwia@gmail.com"
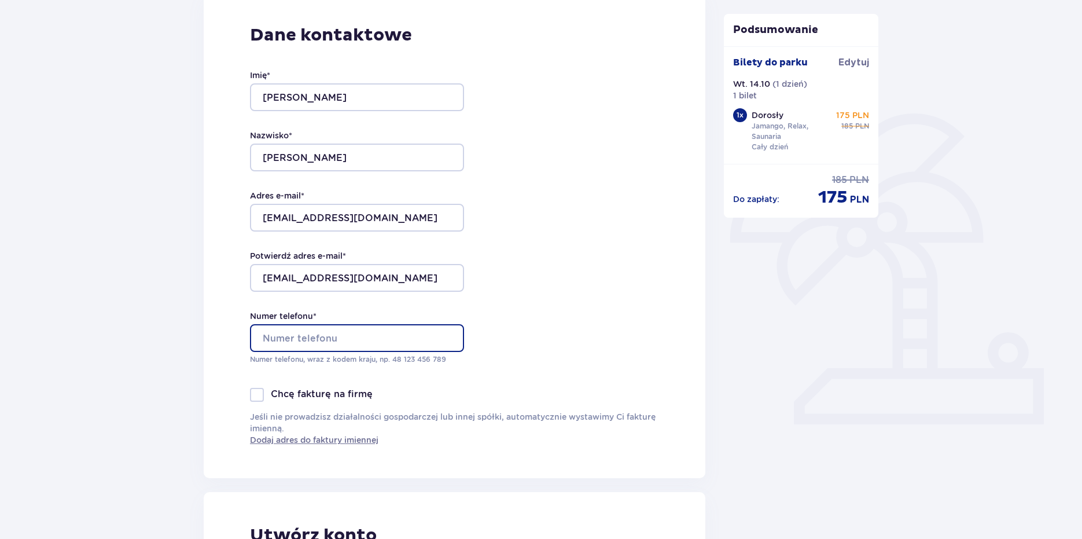
click at [330, 337] on input "Numer telefonu *" at bounding box center [357, 338] width 214 height 28
type input "+48 733 263 636"
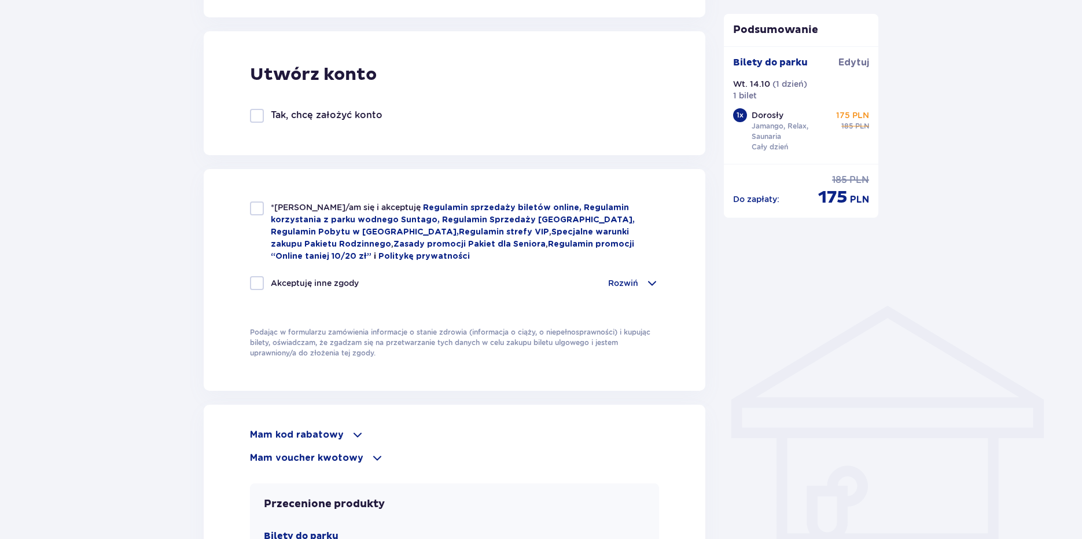
scroll to position [637, 0]
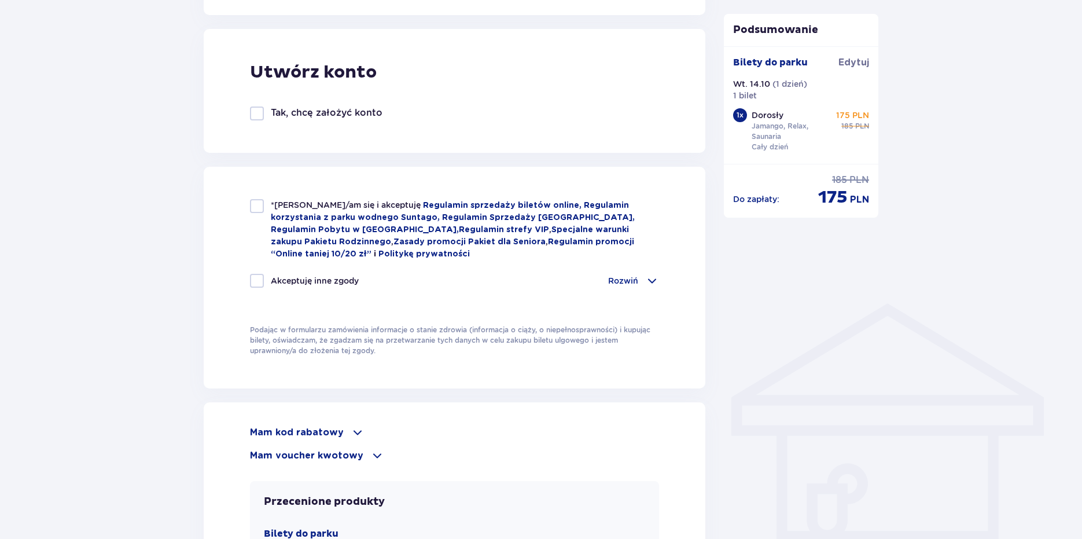
drag, startPoint x: 258, startPoint y: 193, endPoint x: 260, endPoint y: 204, distance: 10.6
click at [259, 199] on div "*Zapoznałem/am się i akceptuję Regulamin sprzedaży biletów online, Regulamin ko…" at bounding box center [455, 278] width 502 height 222
click at [260, 204] on div at bounding box center [257, 206] width 14 height 14
checkbox input "true"
click at [260, 280] on div at bounding box center [257, 281] width 14 height 14
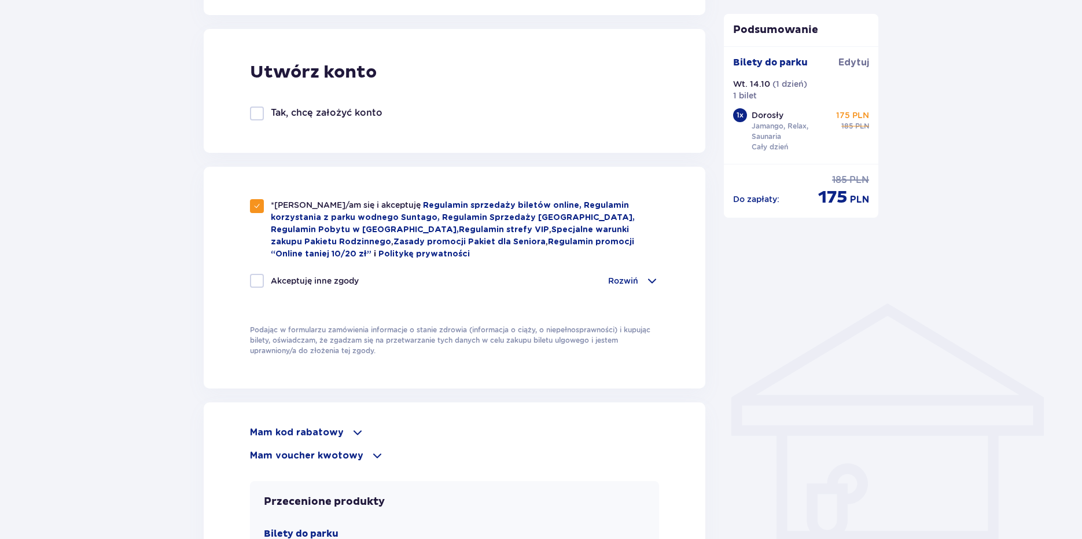
checkbox input "true"
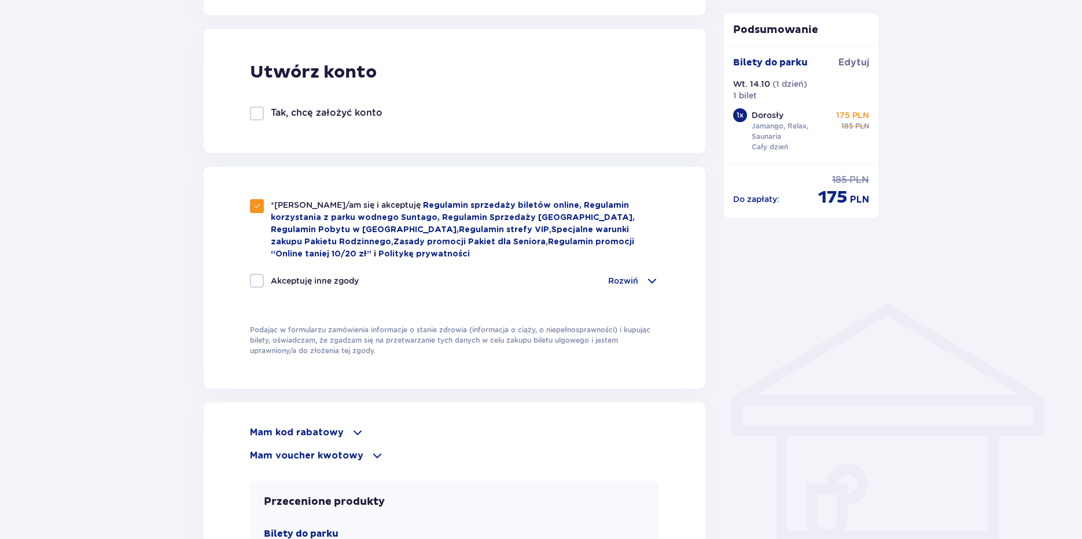
checkbox input "true"
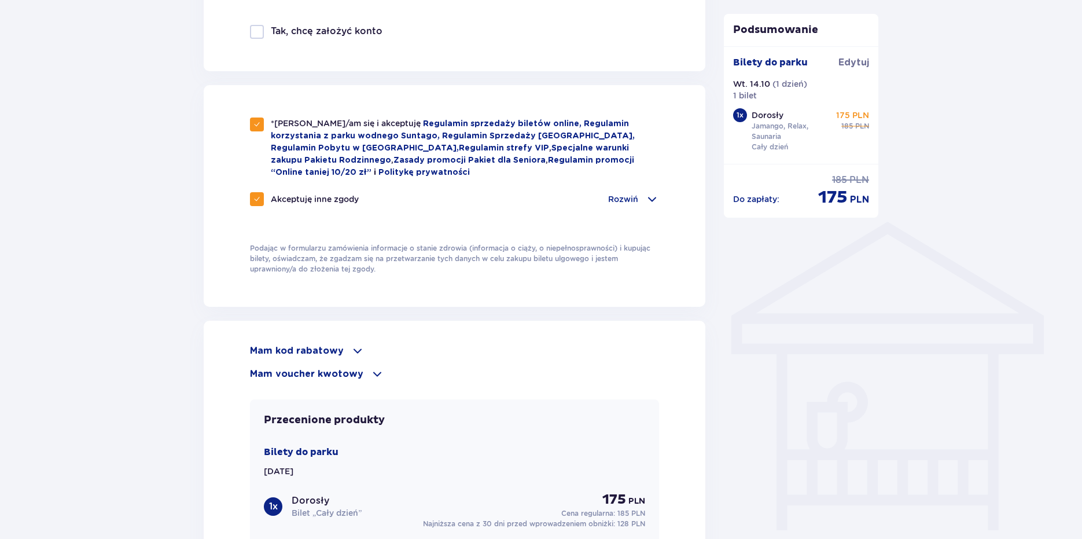
scroll to position [926, 0]
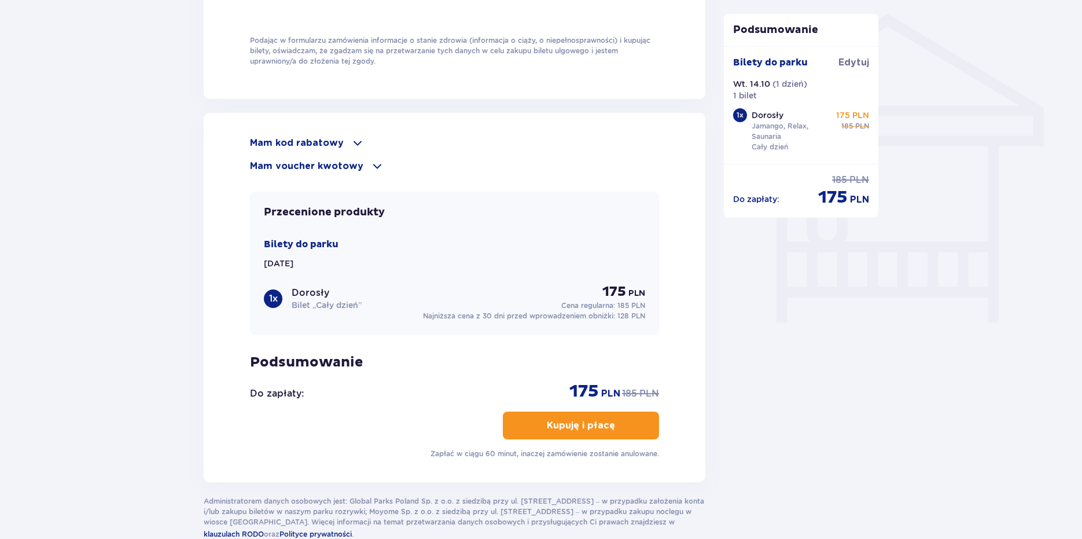
click at [602, 422] on p "Kupuję i płacę" at bounding box center [581, 425] width 68 height 13
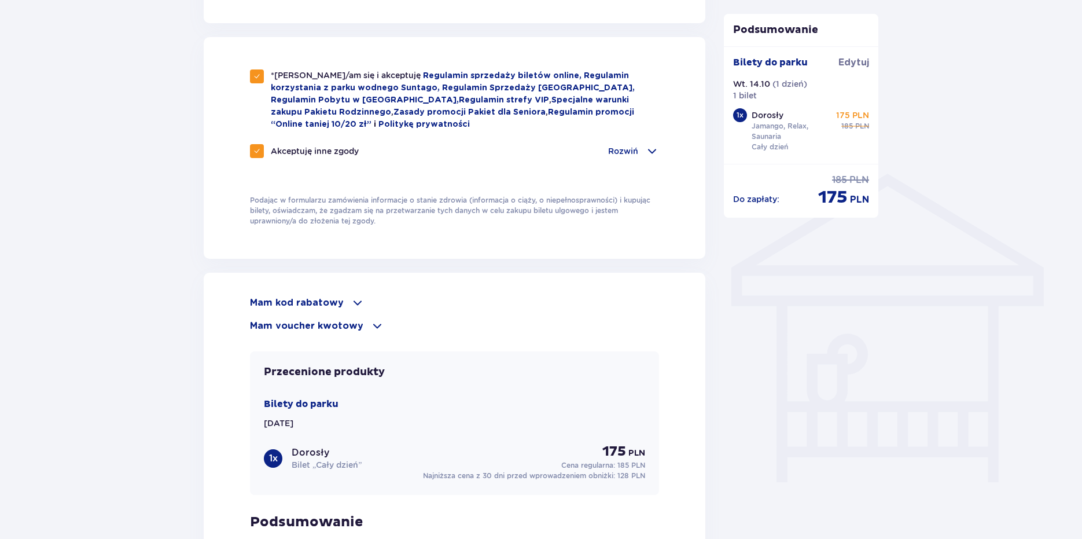
scroll to position [752, 0]
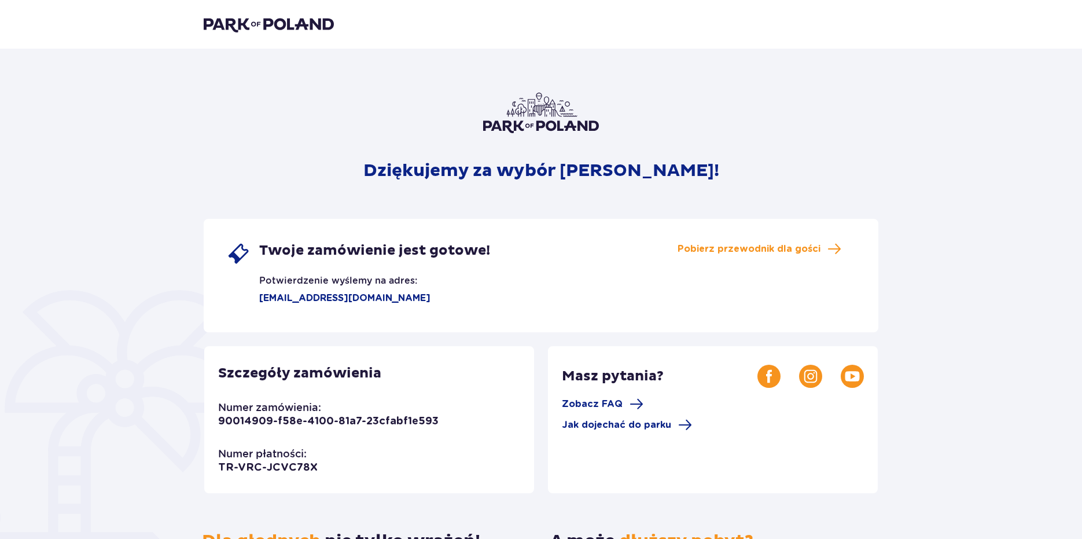
click at [247, 24] on img at bounding box center [269, 24] width 130 height 16
